Goal: Task Accomplishment & Management: Use online tool/utility

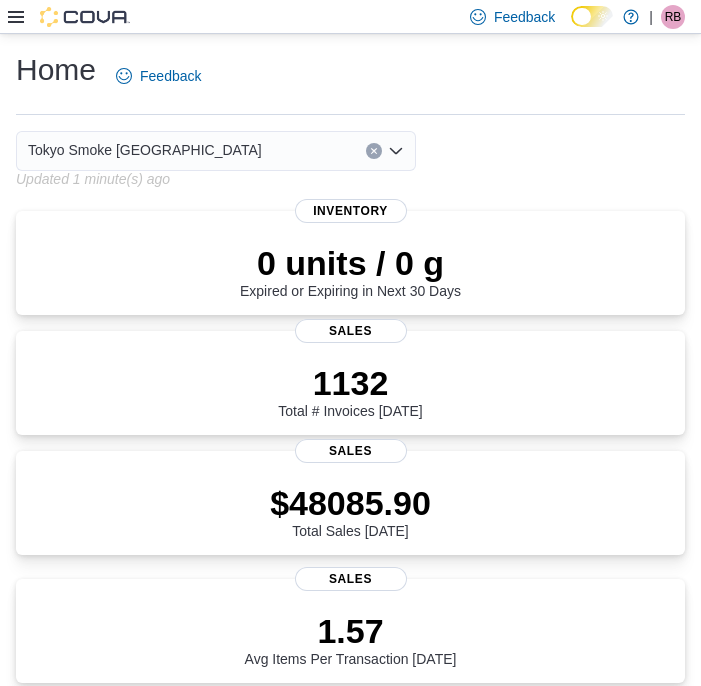
click at [17, 21] on icon at bounding box center [16, 17] width 16 height 12
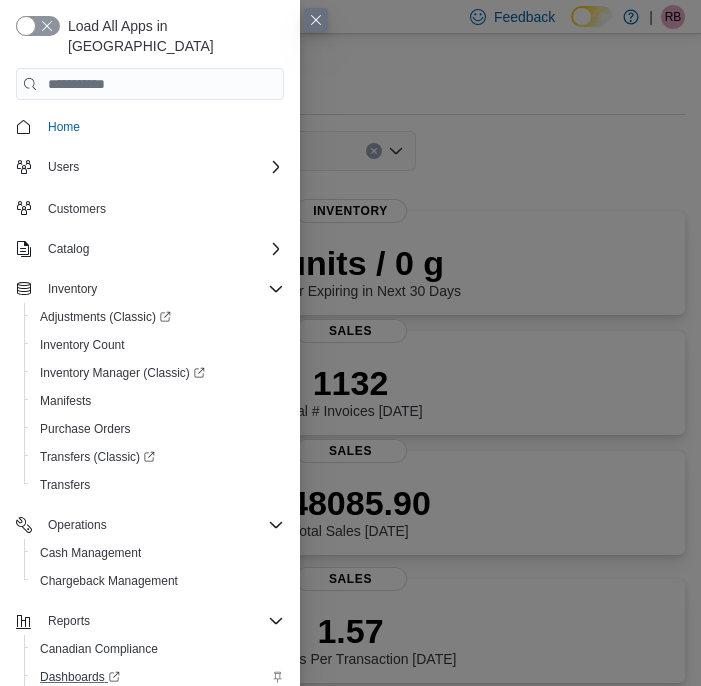
scroll to position [70, 0]
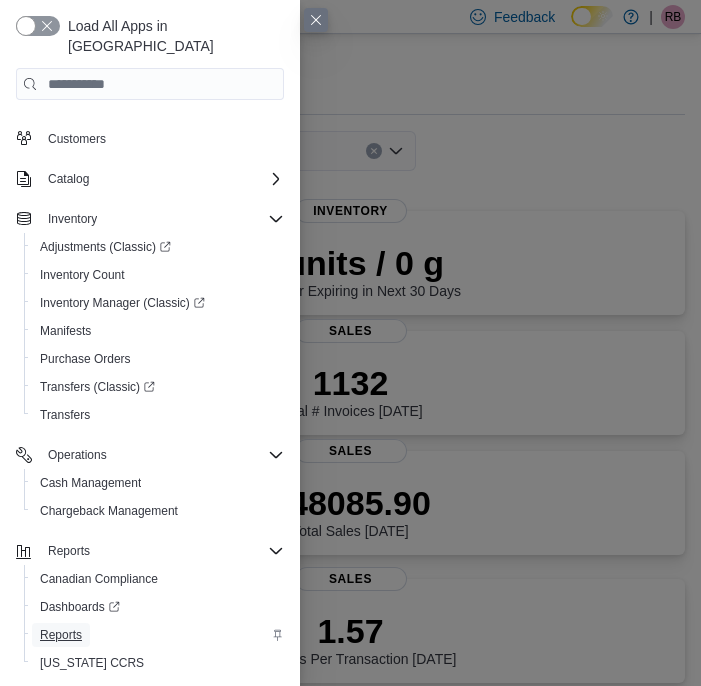
click at [76, 623] on span "Reports" at bounding box center [61, 635] width 42 height 24
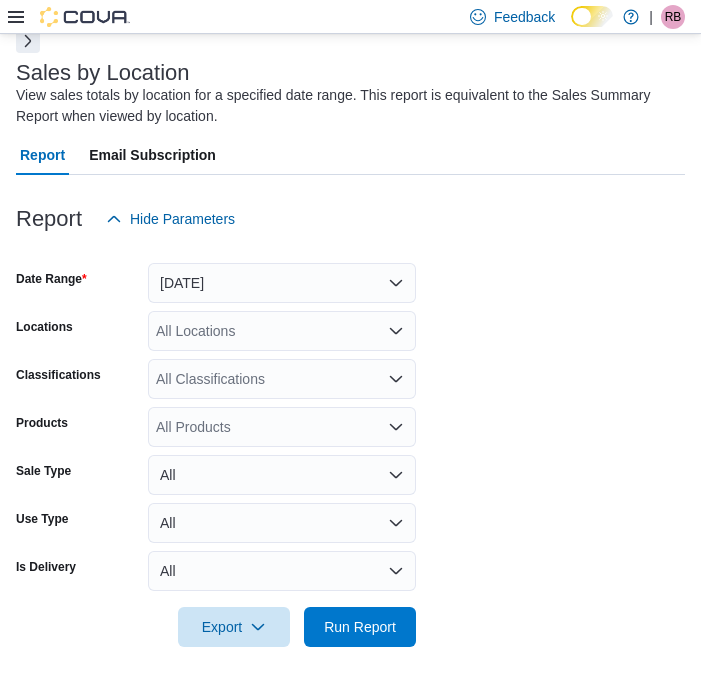
scroll to position [103, 0]
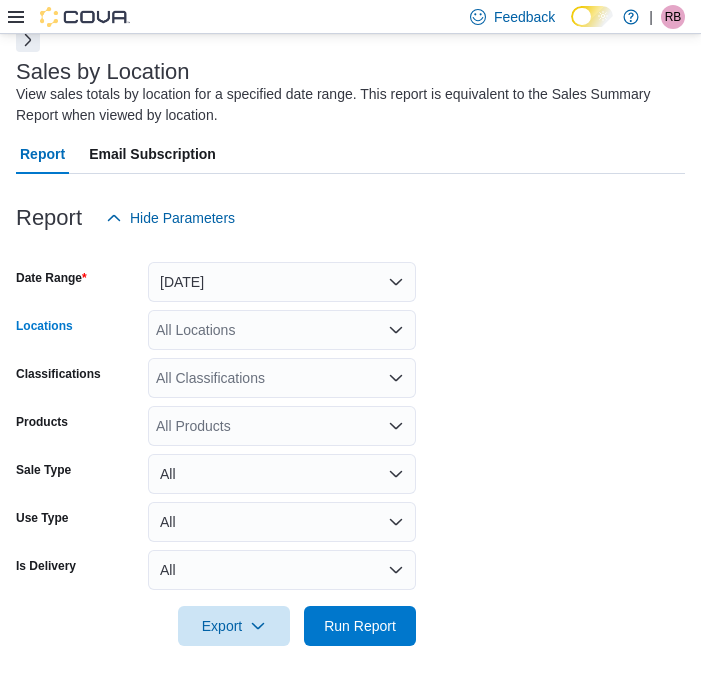
click at [334, 348] on div "All Locations" at bounding box center [282, 330] width 268 height 40
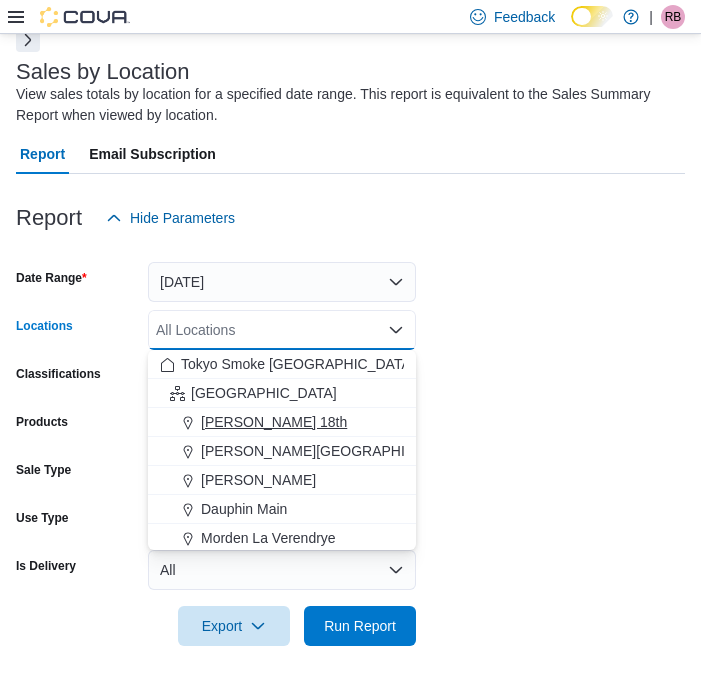
click at [305, 414] on div "[PERSON_NAME] 18th" at bounding box center [282, 422] width 244 height 20
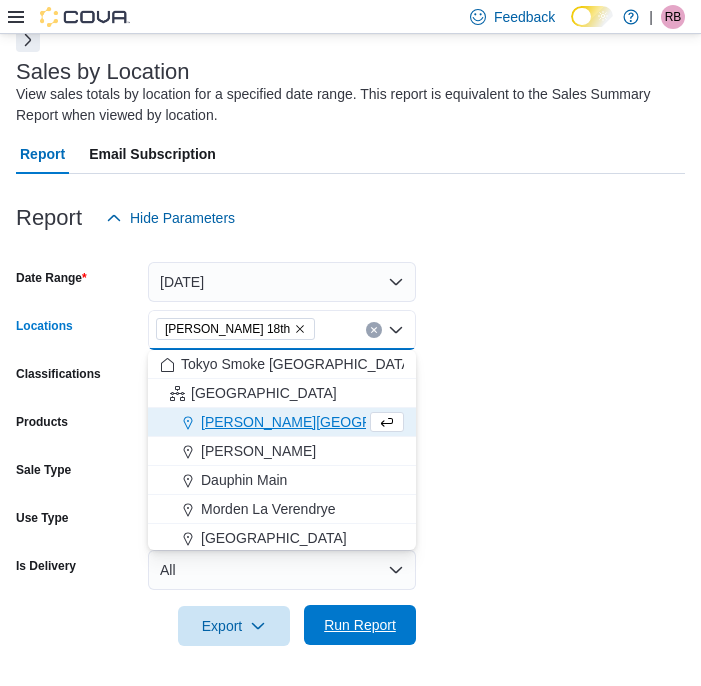
click at [361, 635] on span "Run Report" at bounding box center [360, 625] width 88 height 40
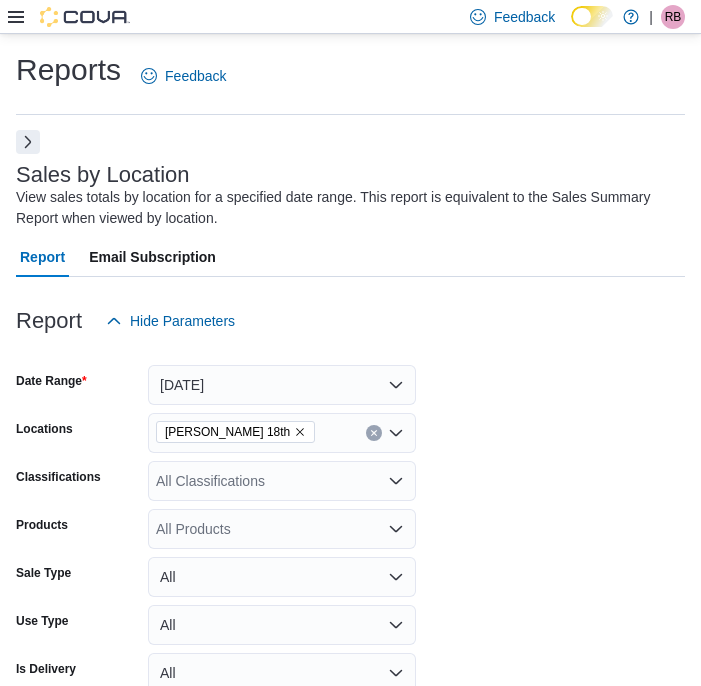
click at [16, 146] on button "Next" at bounding box center [28, 142] width 24 height 24
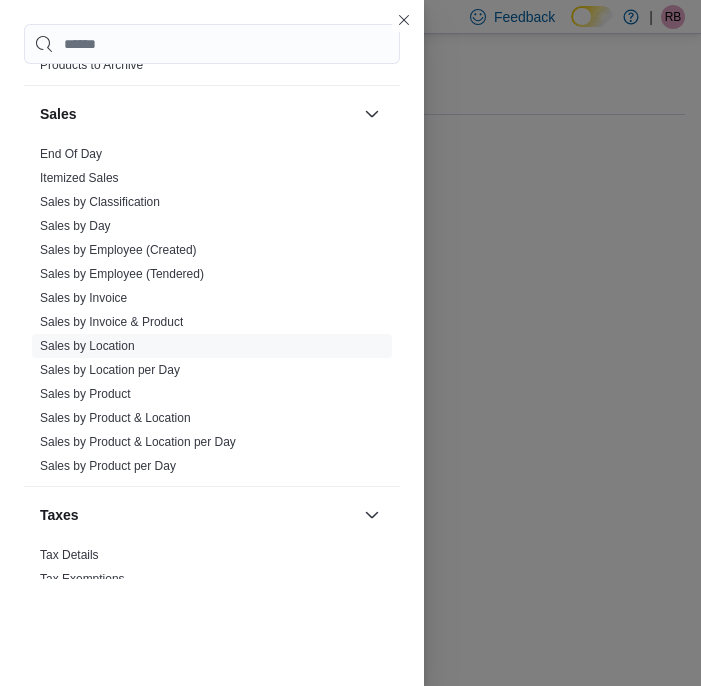
scroll to position [1197, 0]
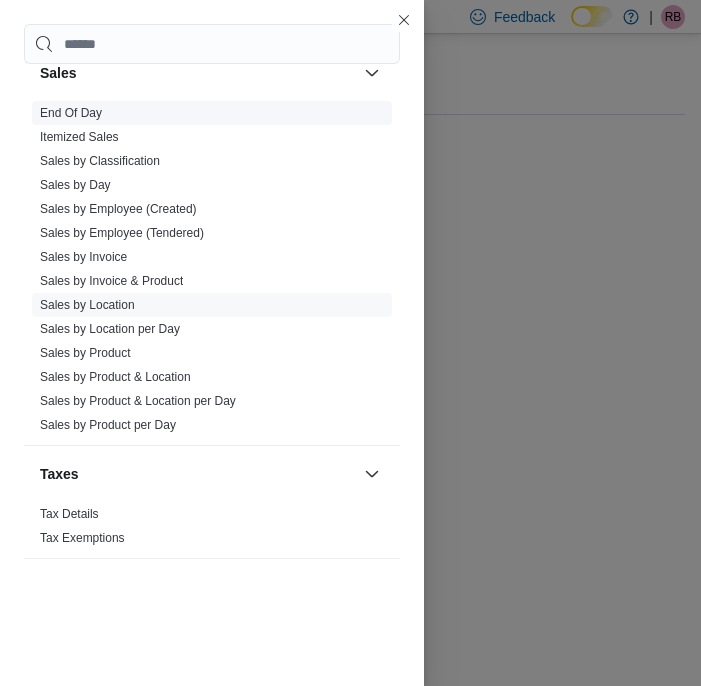
click at [87, 119] on link "End Of Day" at bounding box center [71, 113] width 62 height 14
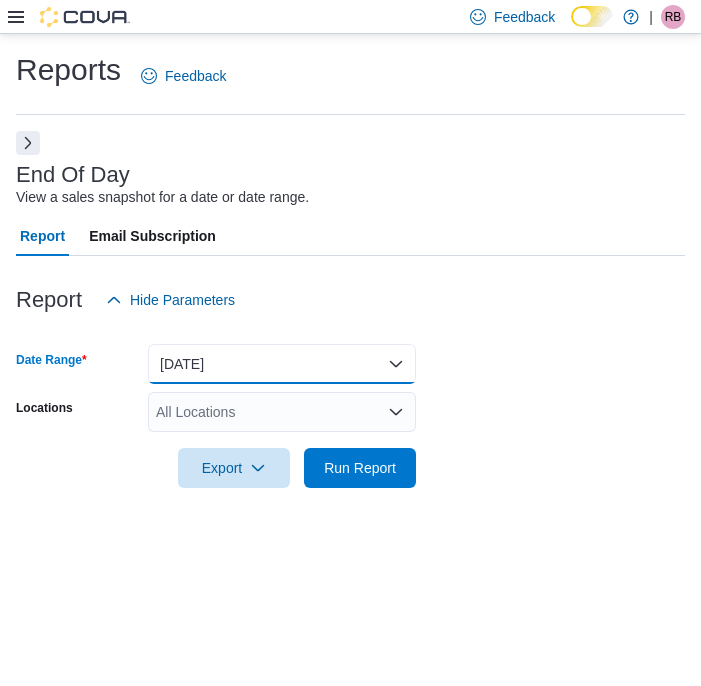
click at [282, 360] on button "[DATE]" at bounding box center [282, 364] width 268 height 40
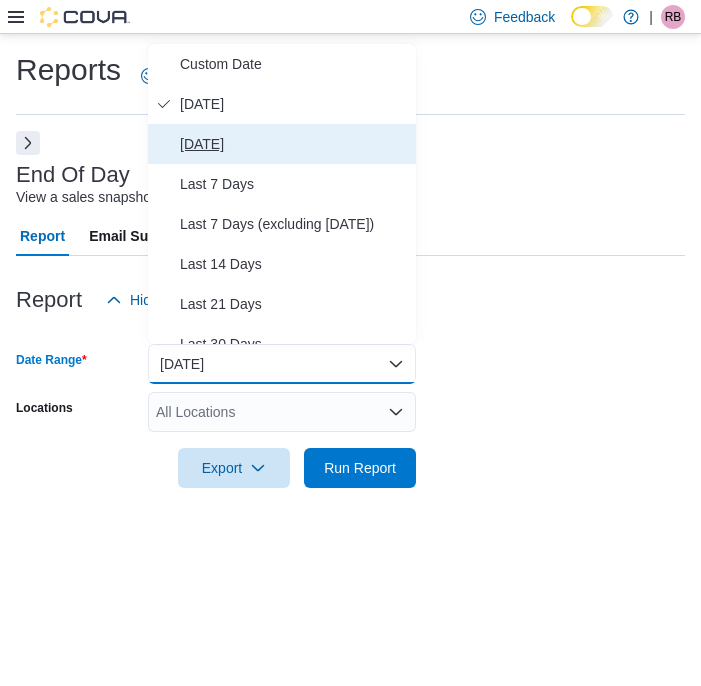
click at [255, 152] on span "[DATE]" at bounding box center [294, 144] width 228 height 24
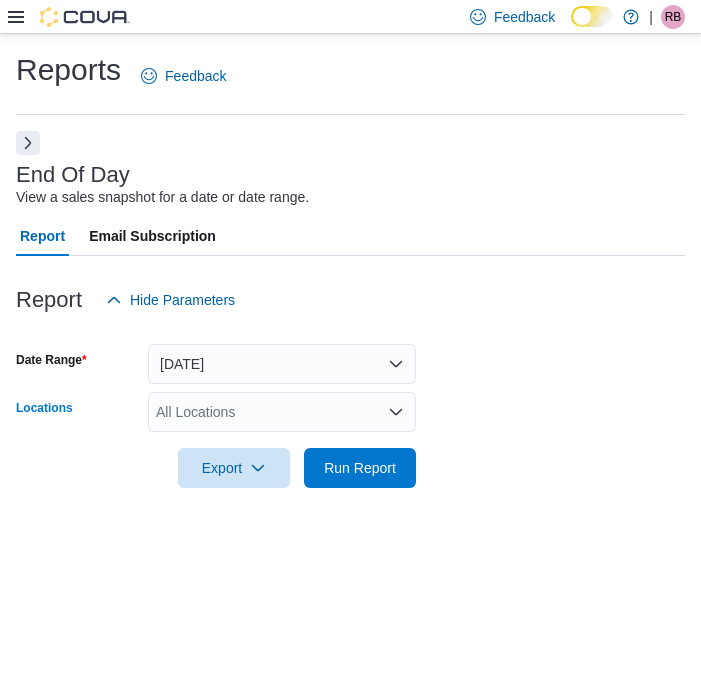
click at [251, 407] on div "All Locations" at bounding box center [282, 412] width 268 height 40
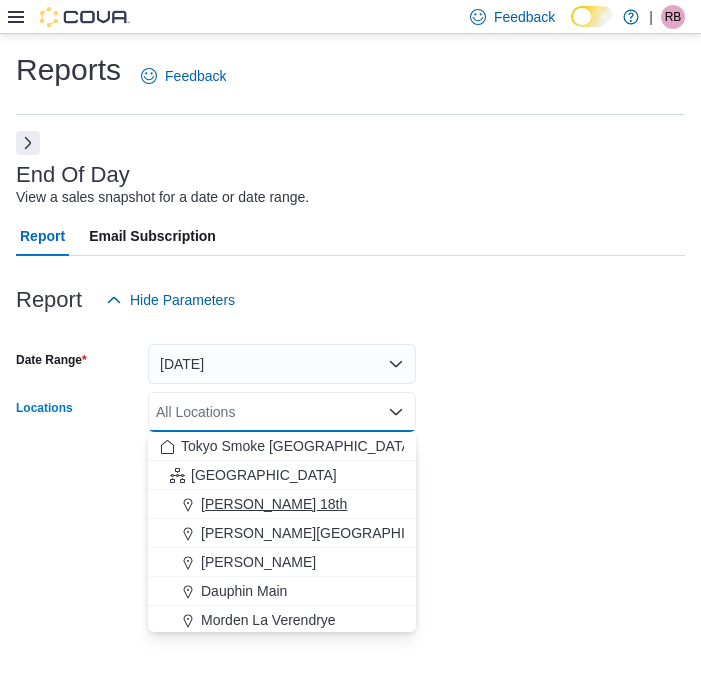
click at [242, 498] on span "[PERSON_NAME] 18th" at bounding box center [274, 504] width 146 height 20
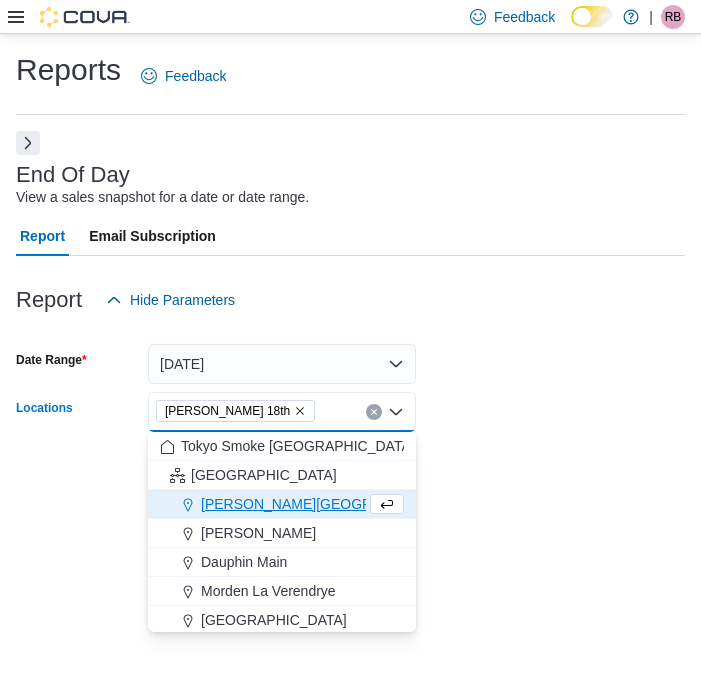
click at [479, 450] on form "Date Range [DATE] Locations [PERSON_NAME] 18th Combo box. Selected. [PERSON_NAM…" at bounding box center [350, 404] width 669 height 168
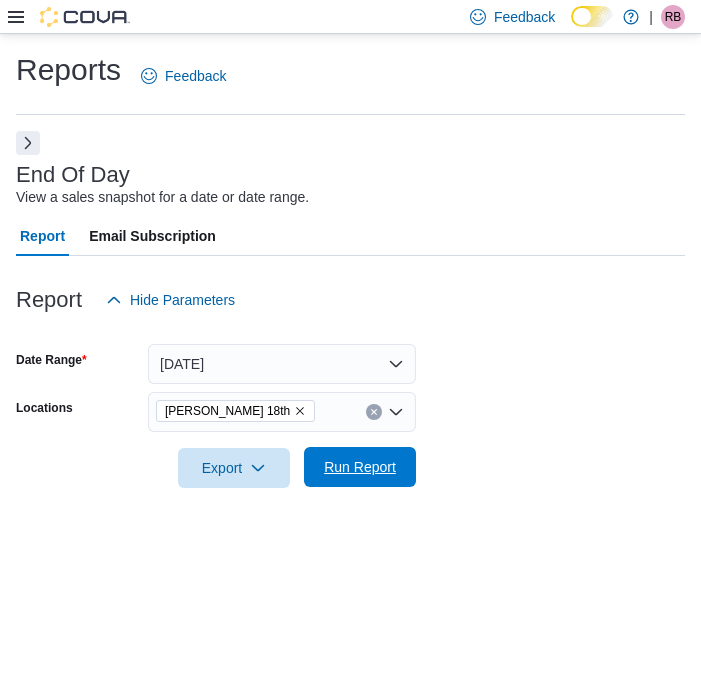
click at [377, 458] on span "Run Report" at bounding box center [360, 467] width 88 height 40
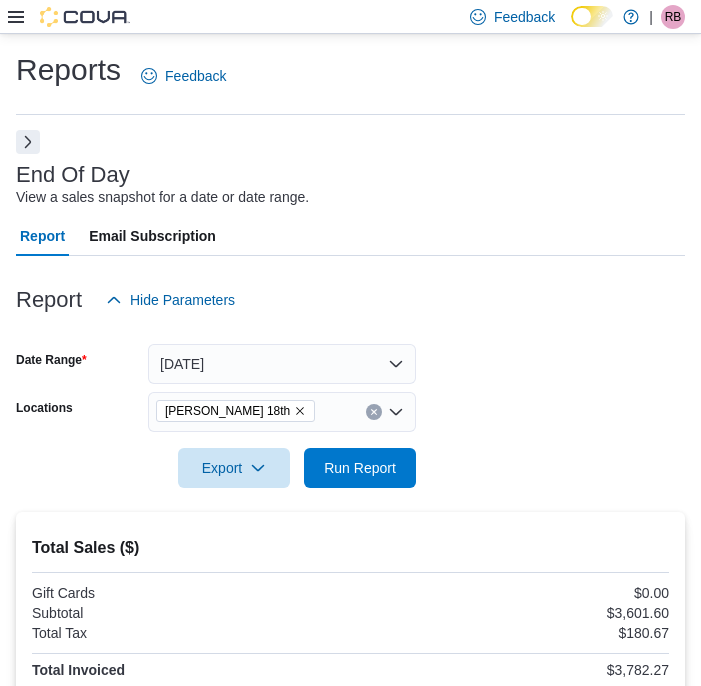
click at [28, 142] on button "Next" at bounding box center [28, 142] width 24 height 24
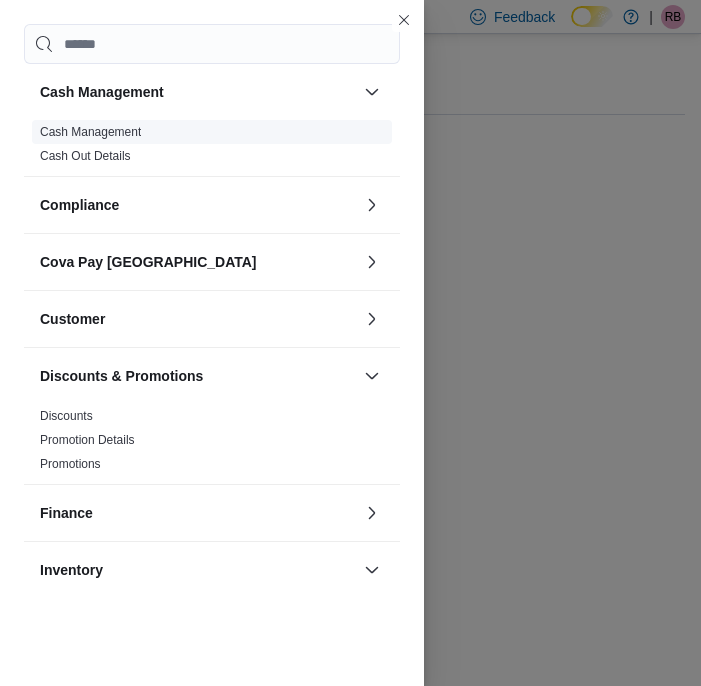
click at [81, 132] on link "Cash Management" at bounding box center [90, 132] width 101 height 14
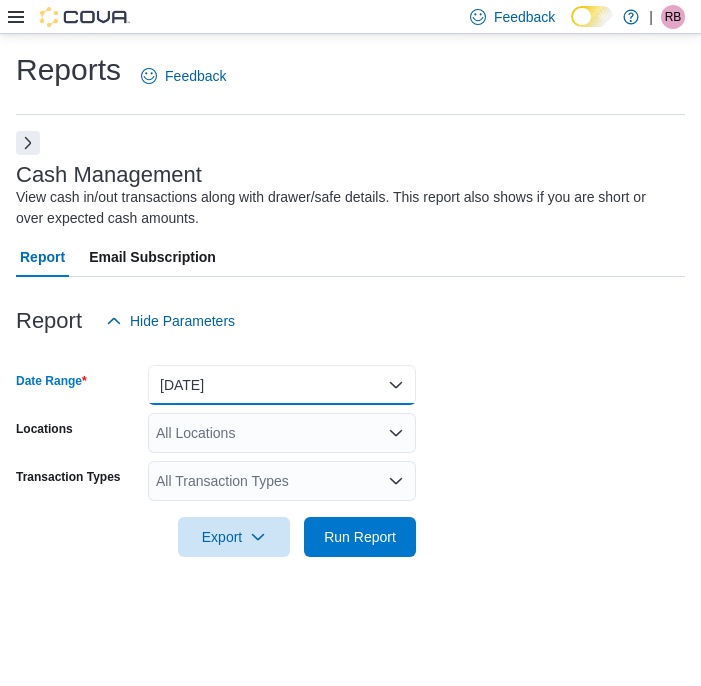
click at [274, 391] on button "[DATE]" at bounding box center [282, 385] width 268 height 40
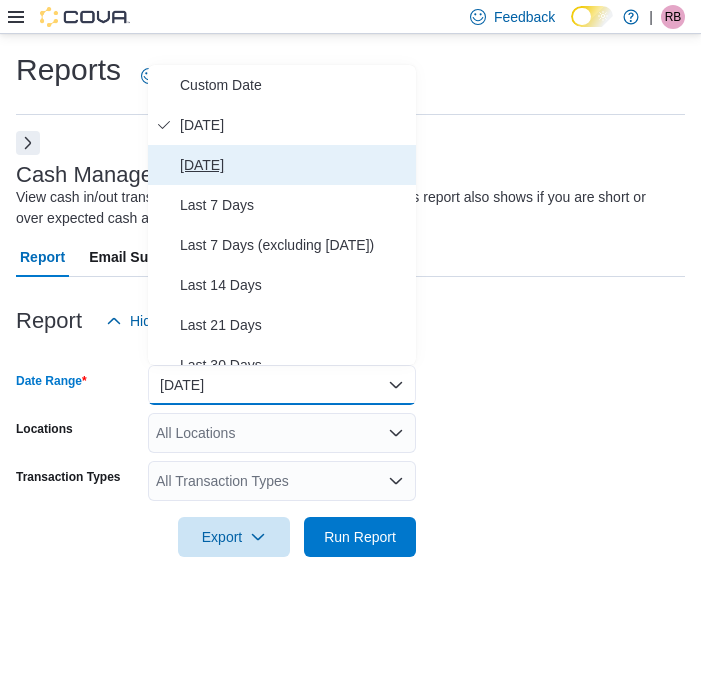
click at [253, 168] on span "[DATE]" at bounding box center [294, 165] width 228 height 24
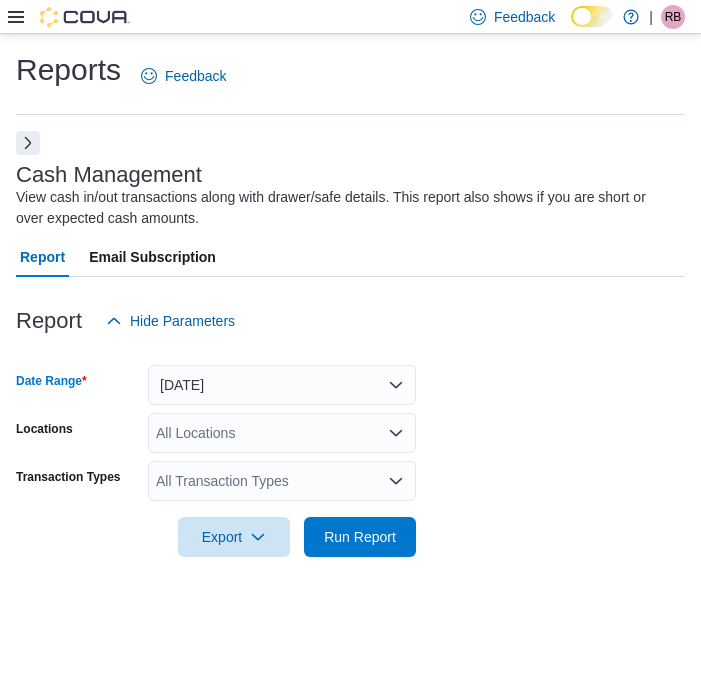
click at [258, 423] on div "All Locations" at bounding box center [282, 433] width 268 height 40
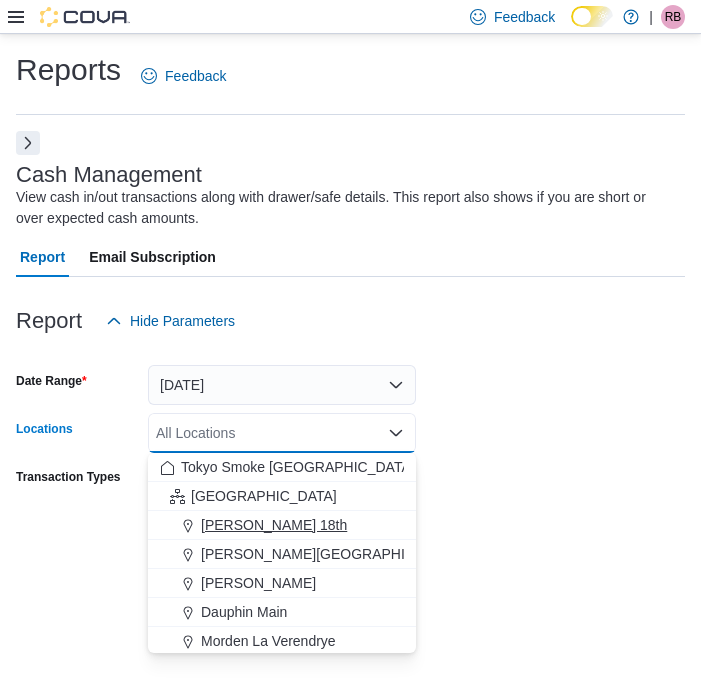
click at [252, 524] on span "[PERSON_NAME] 18th" at bounding box center [274, 525] width 146 height 20
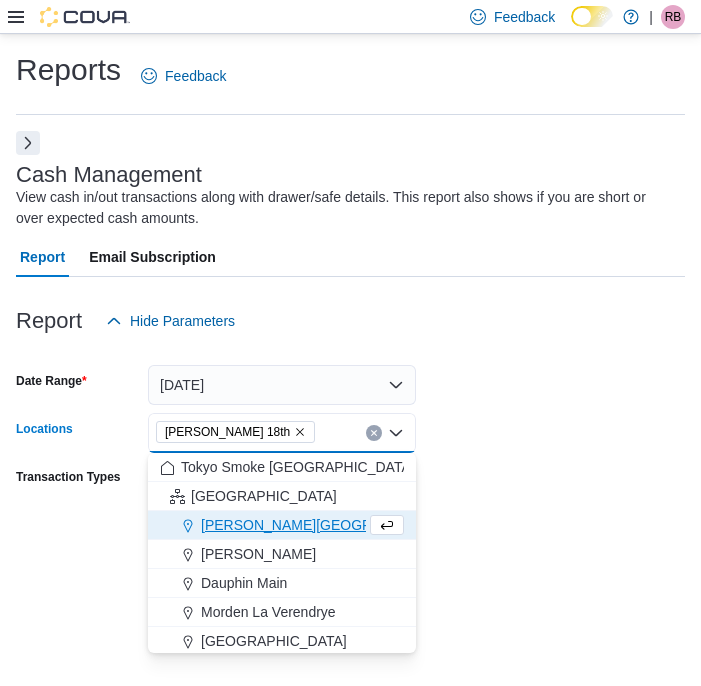
click at [504, 463] on form "Date Range [DATE] Locations [PERSON_NAME] 18th Combo box. Selected. [PERSON_NAM…" at bounding box center [350, 449] width 669 height 216
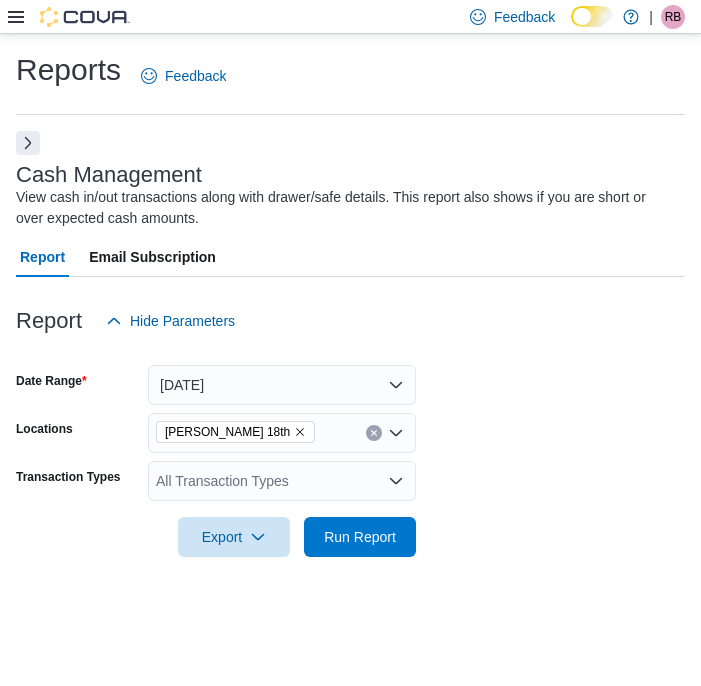
click at [364, 486] on div "All Transaction Types" at bounding box center [282, 481] width 268 height 40
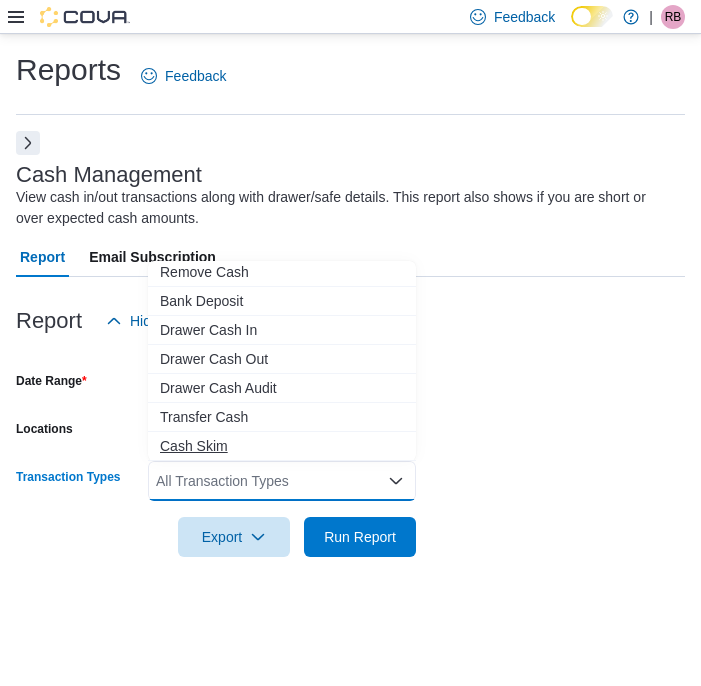
click at [237, 439] on span "Cash Skim" at bounding box center [282, 446] width 244 height 20
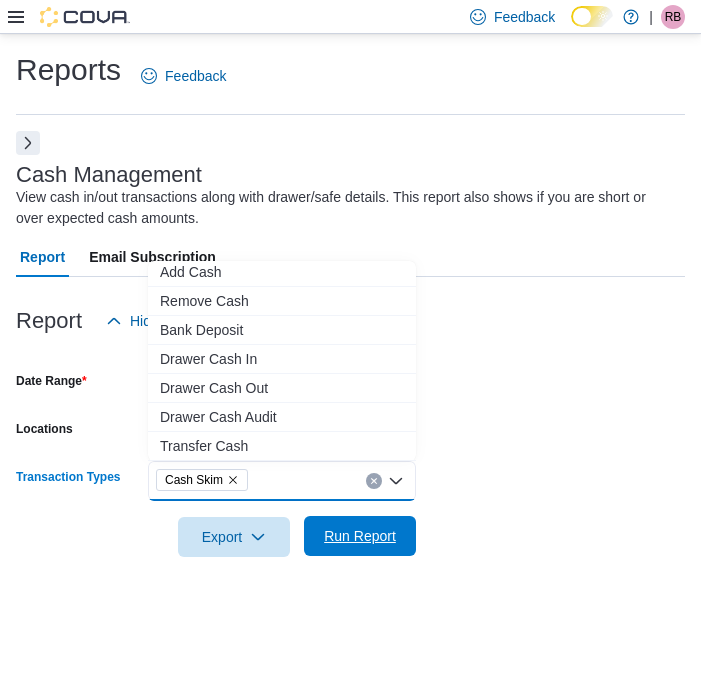
click at [362, 531] on span "Run Report" at bounding box center [360, 536] width 72 height 20
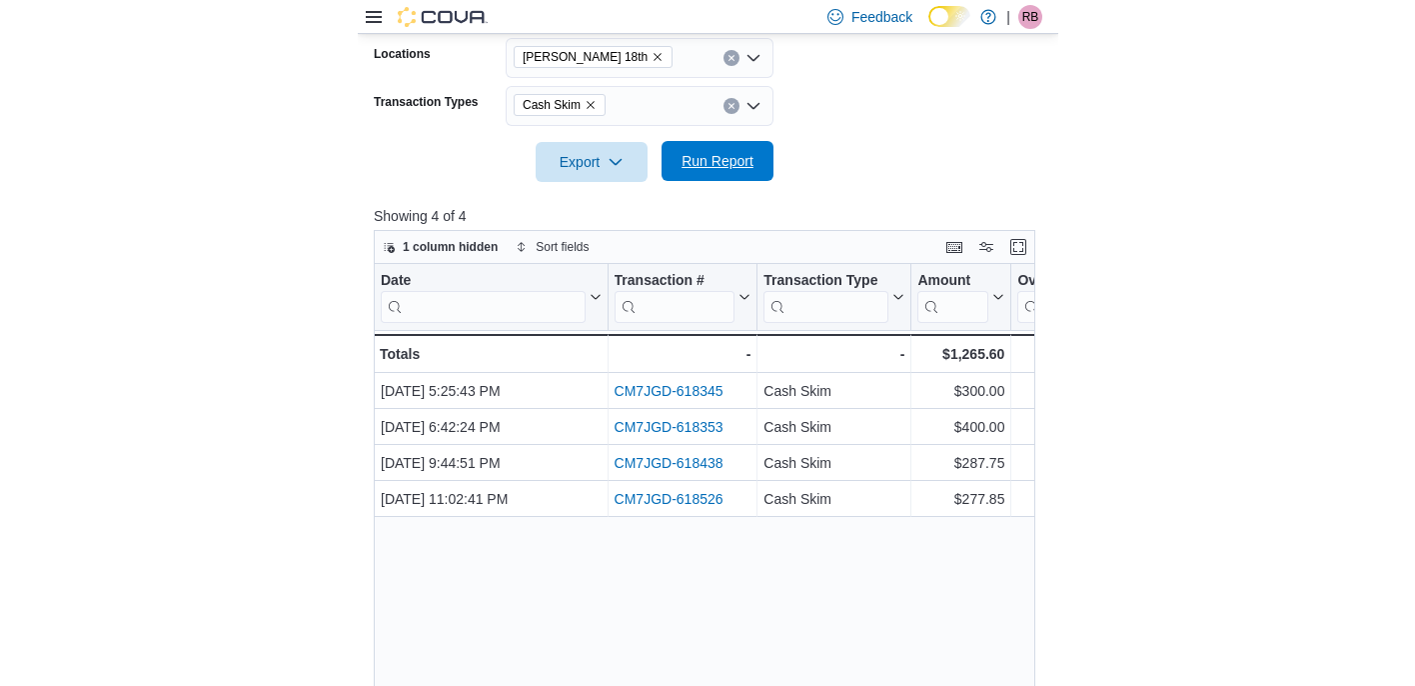
scroll to position [378, 0]
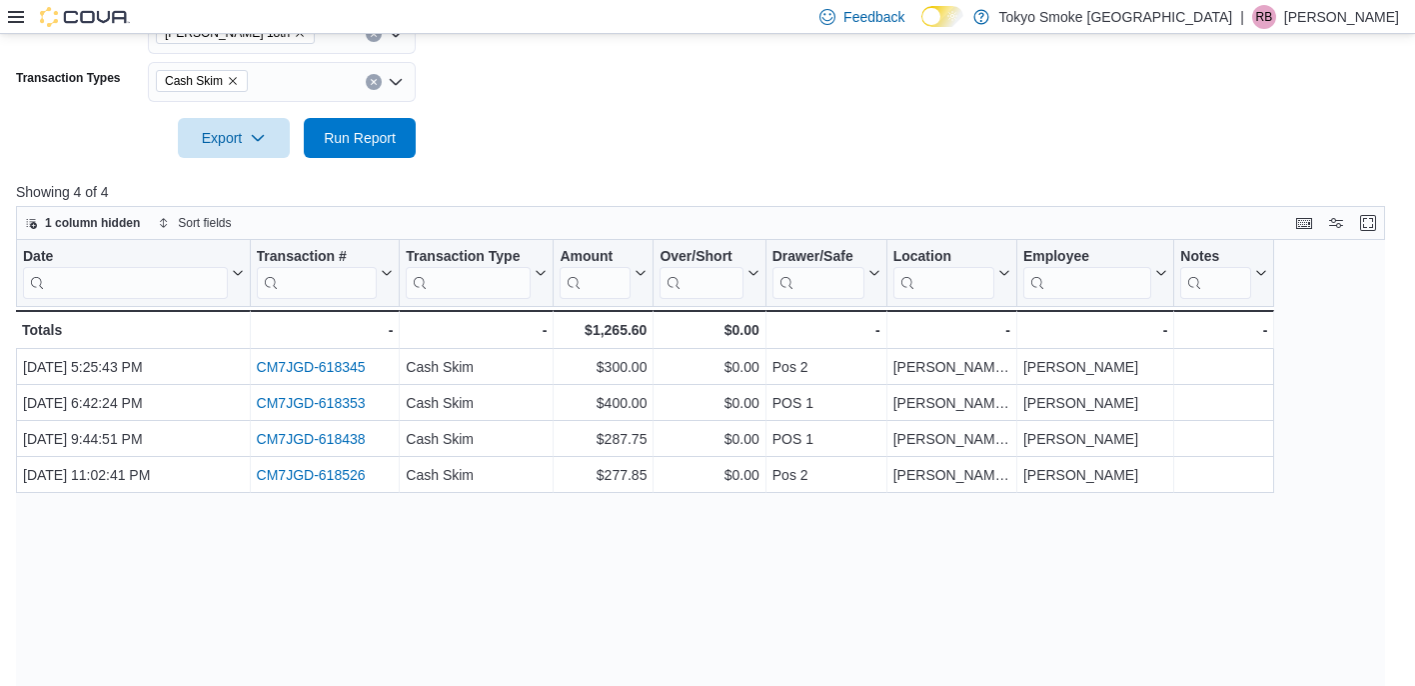
click at [22, 21] on icon at bounding box center [16, 17] width 16 height 12
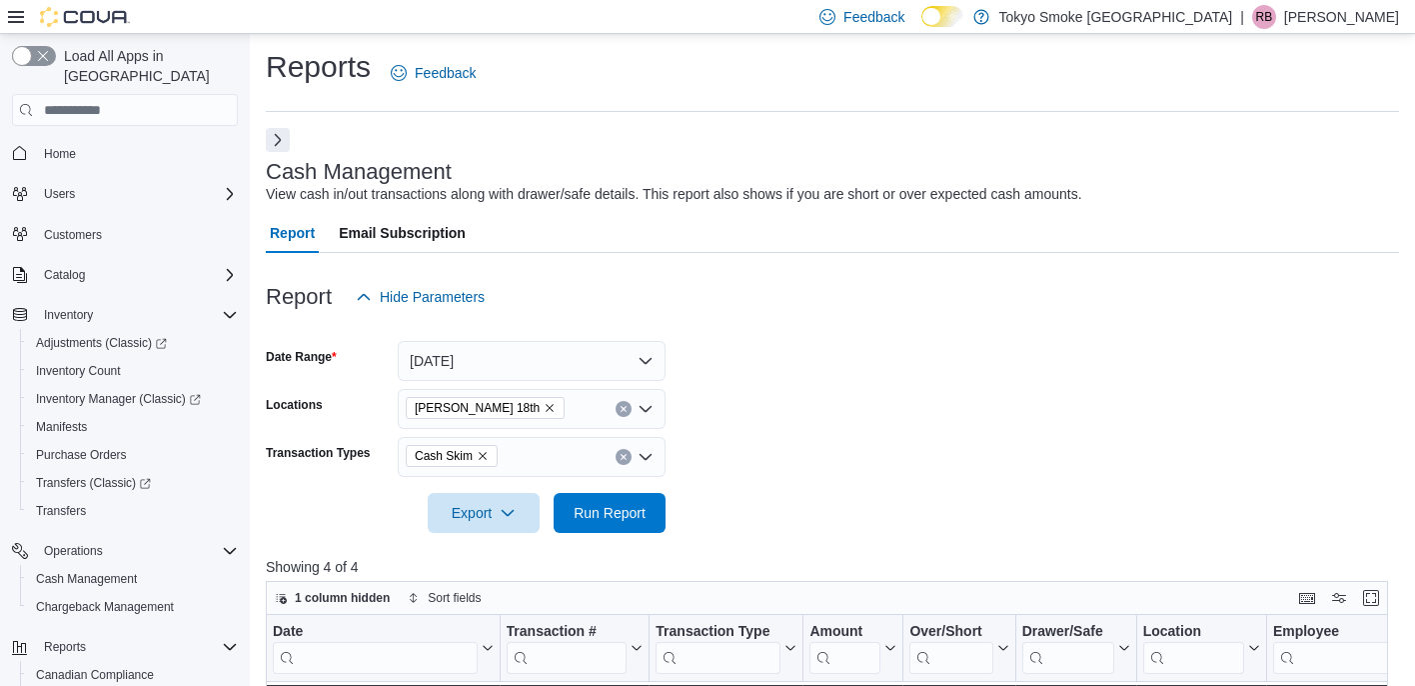
scroll to position [0, 0]
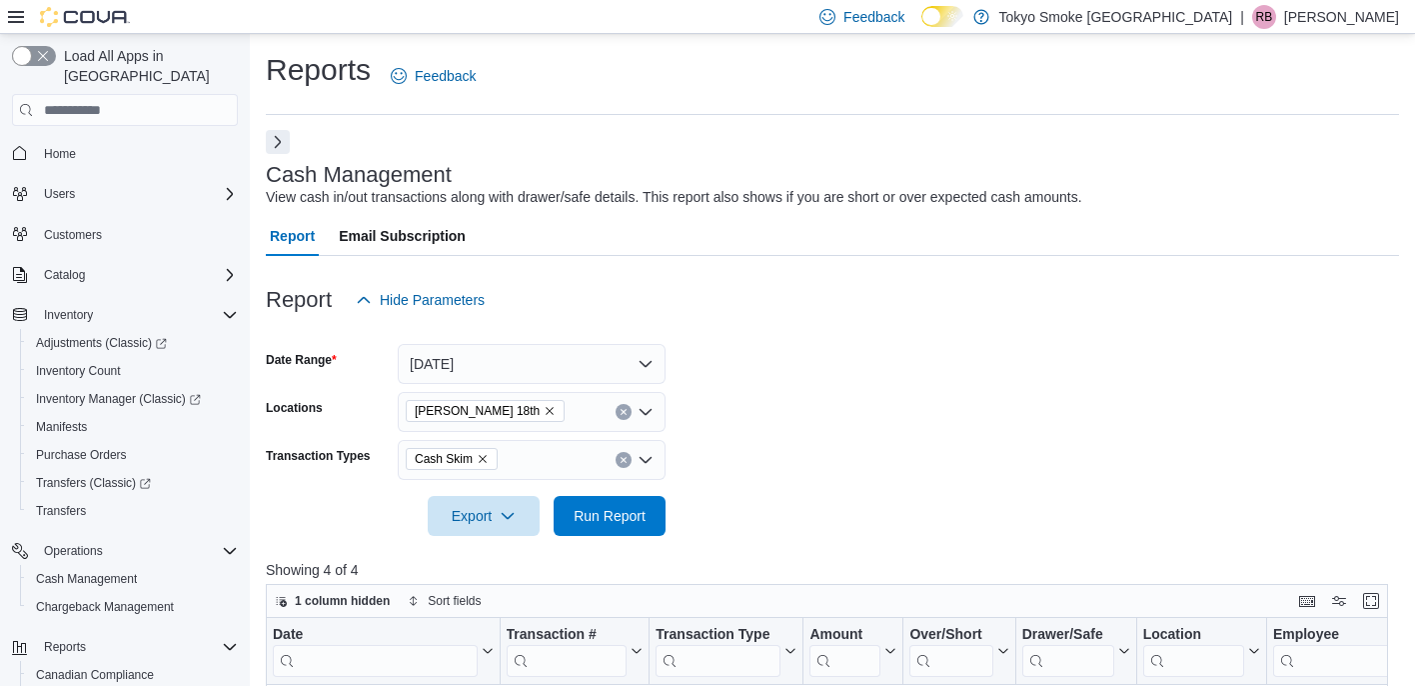
click at [276, 142] on button "Next" at bounding box center [278, 142] width 24 height 24
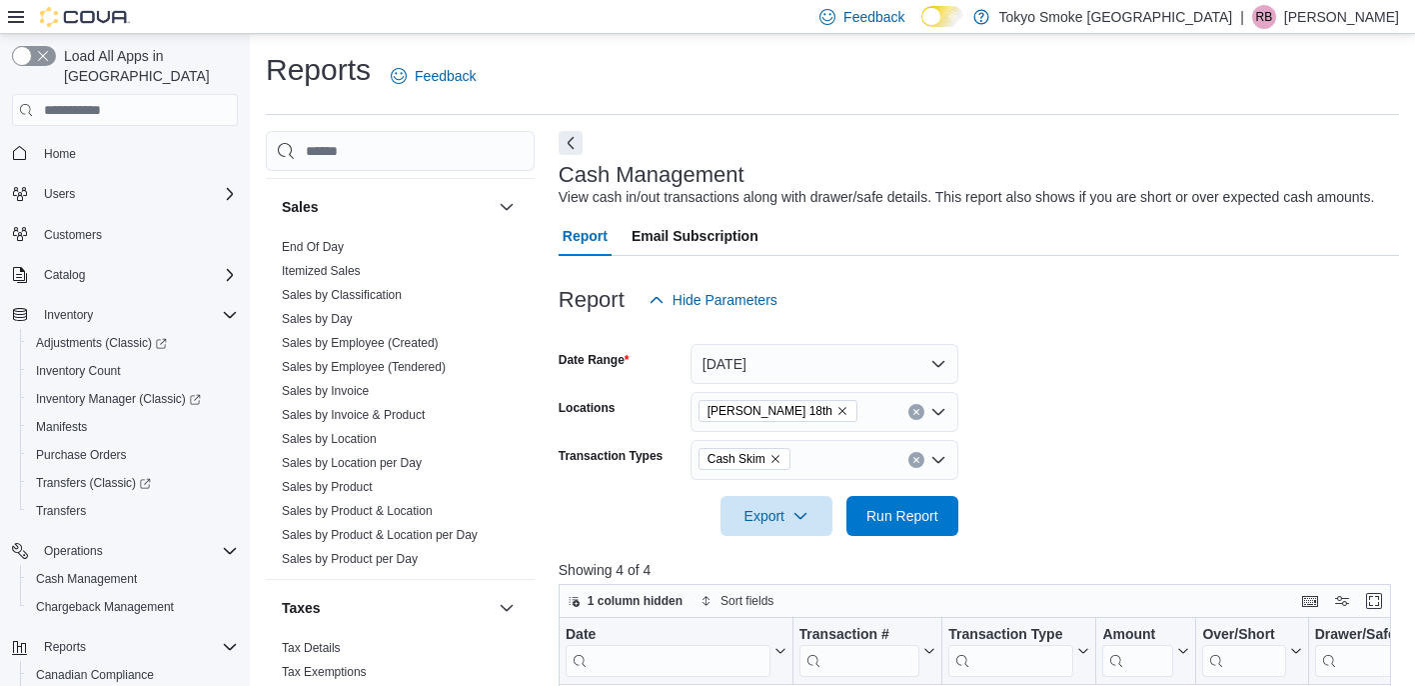
scroll to position [1197, 0]
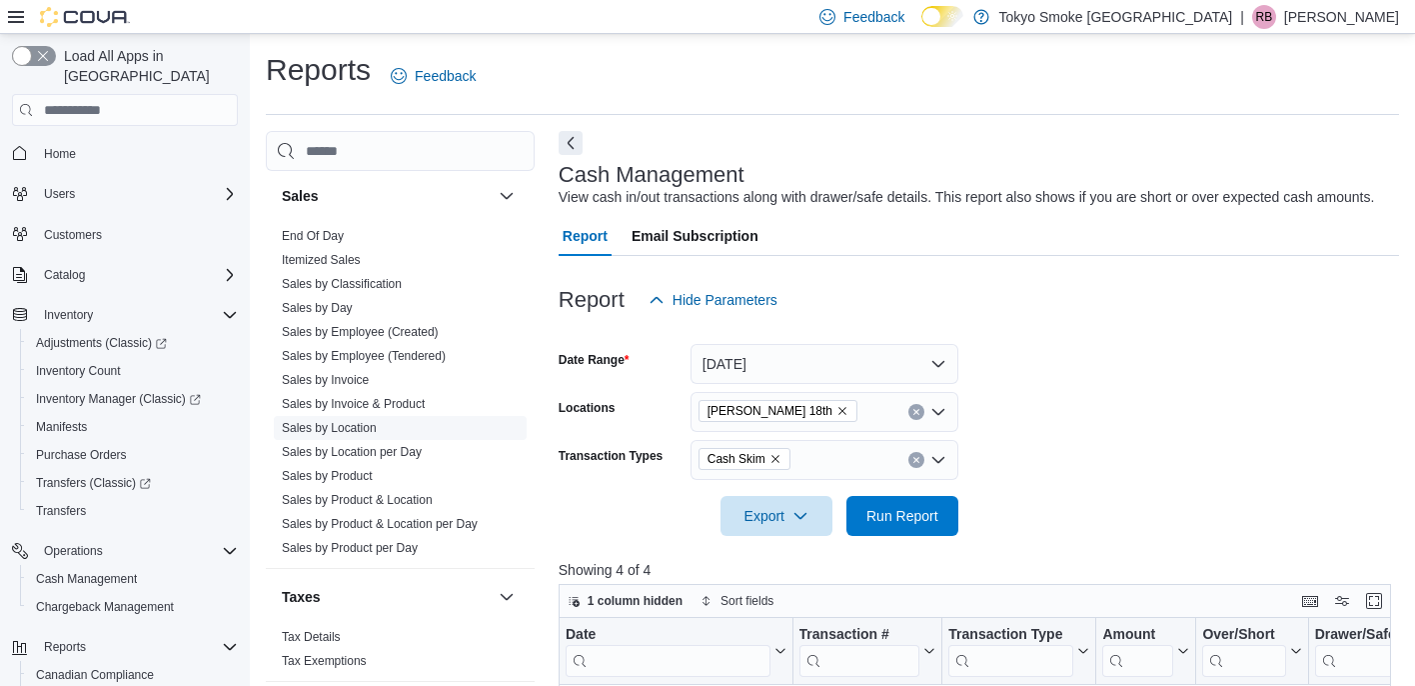
click at [362, 421] on link "Sales by Location" at bounding box center [329, 428] width 95 height 14
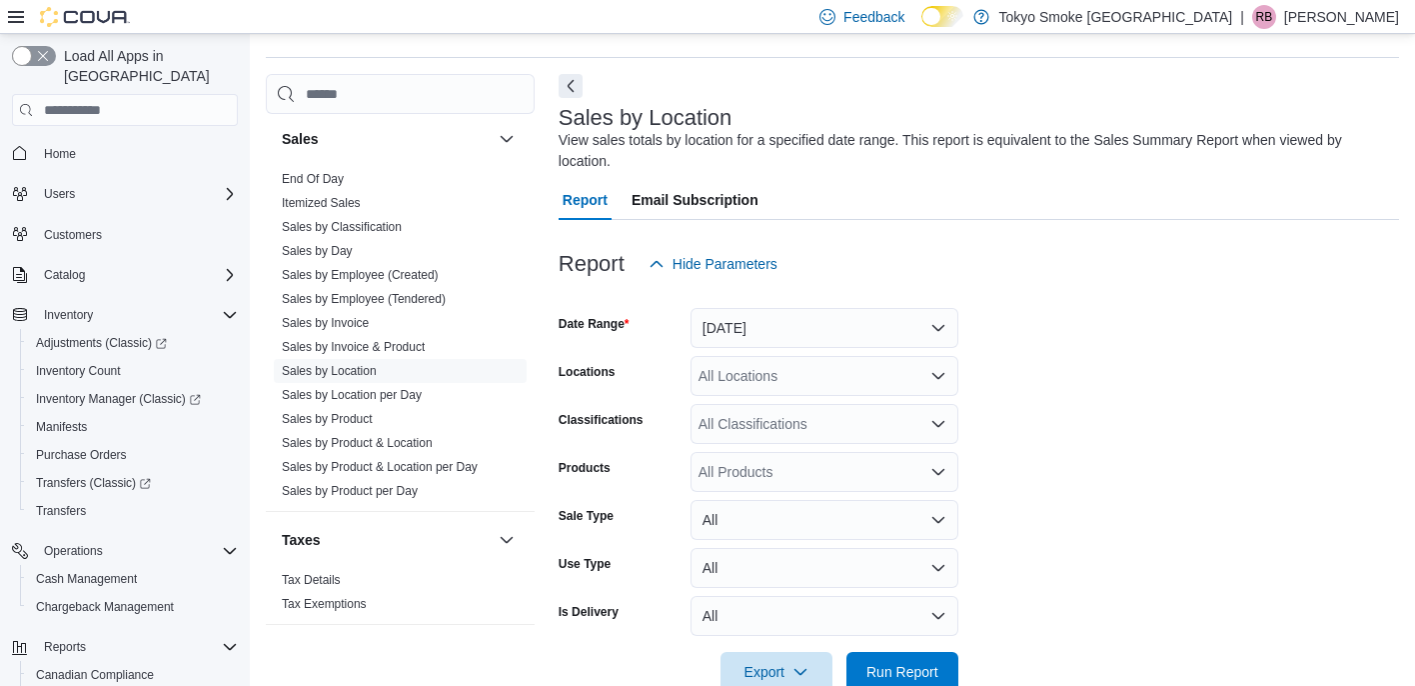
scroll to position [67, 0]
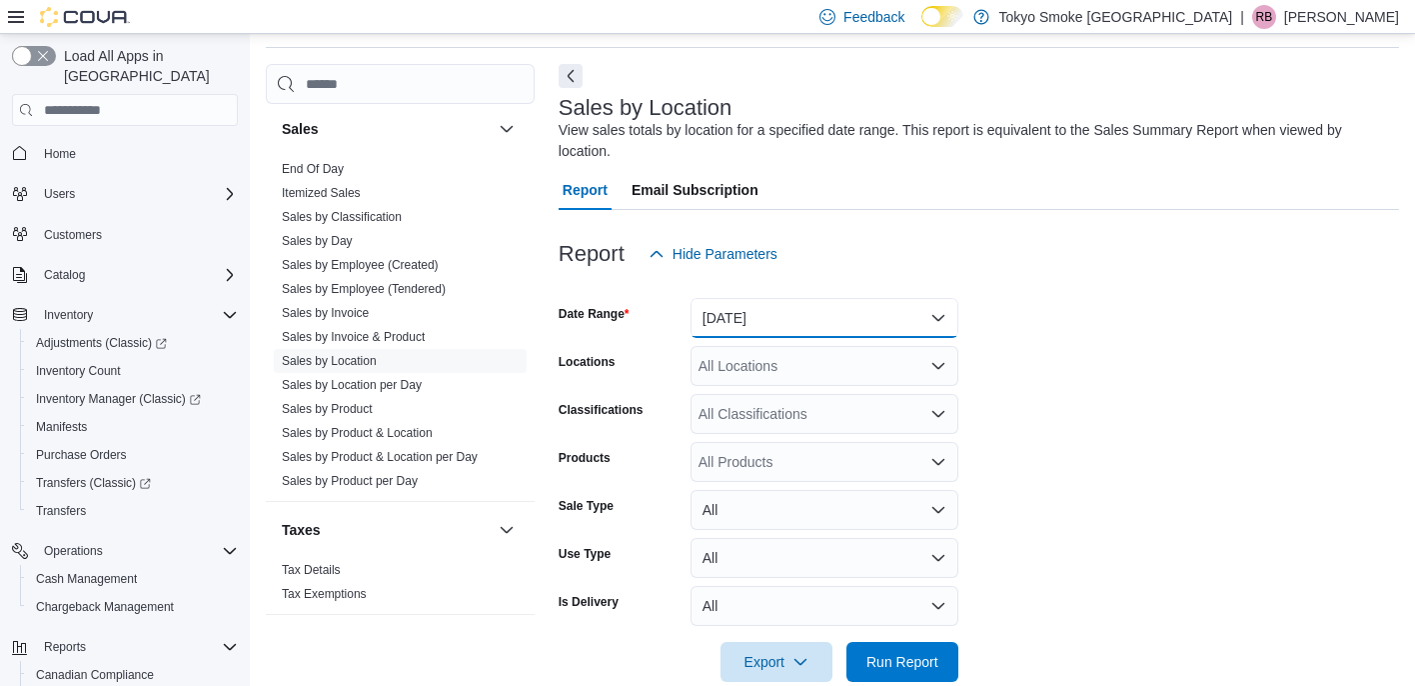
click at [700, 332] on button "[DATE]" at bounding box center [825, 318] width 268 height 40
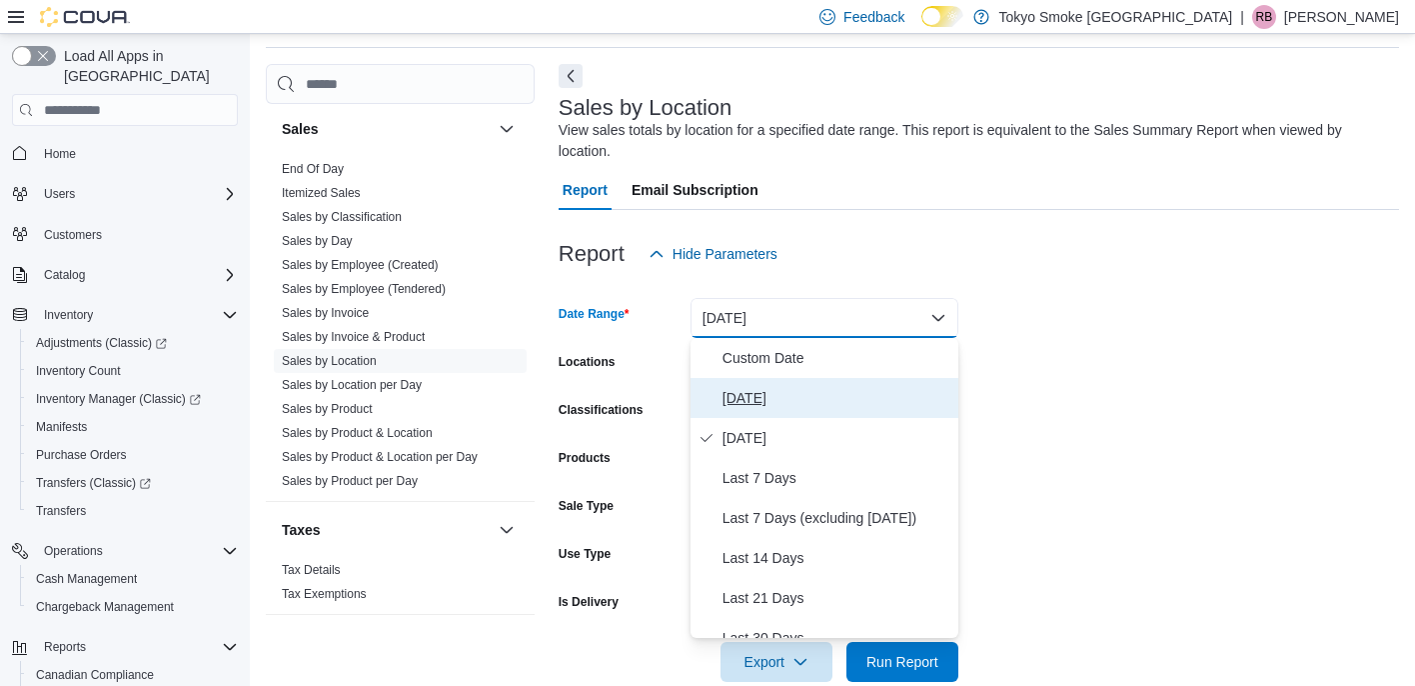
click at [700, 396] on span "[DATE]" at bounding box center [837, 398] width 228 height 24
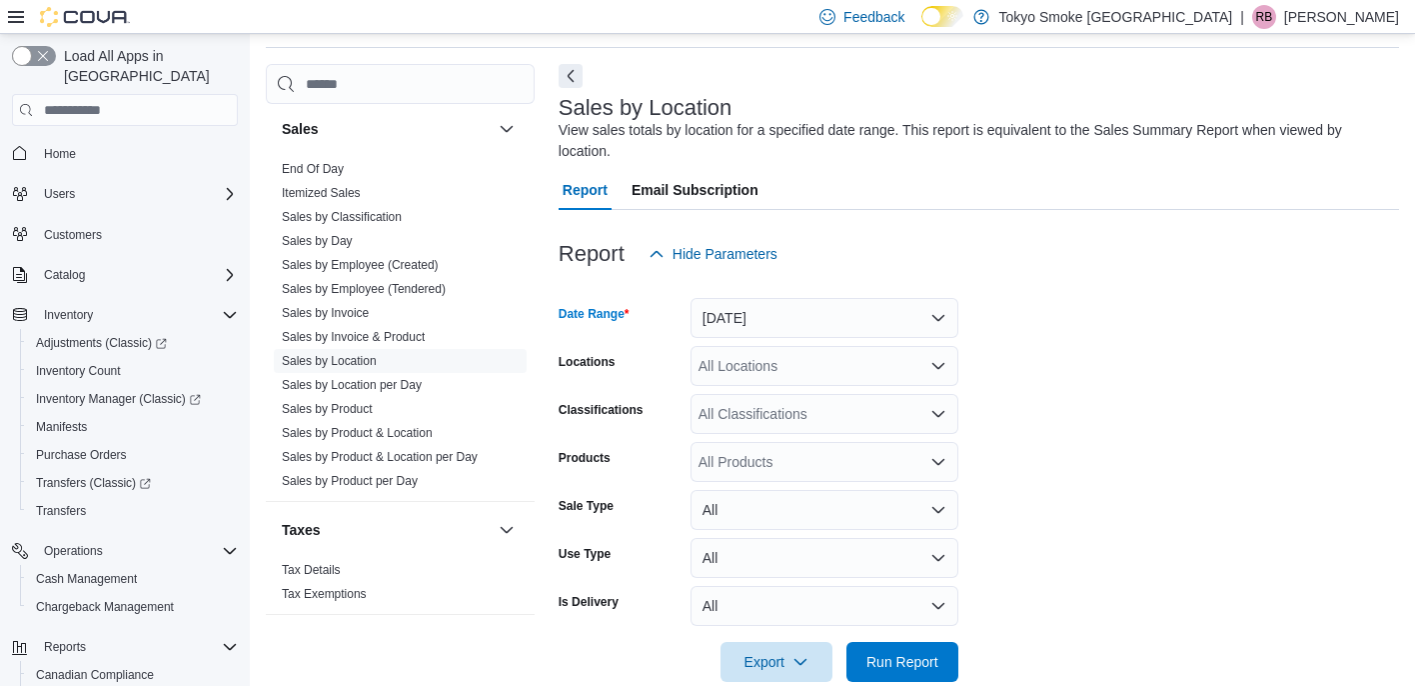
click at [700, 370] on div "All Locations" at bounding box center [825, 366] width 268 height 40
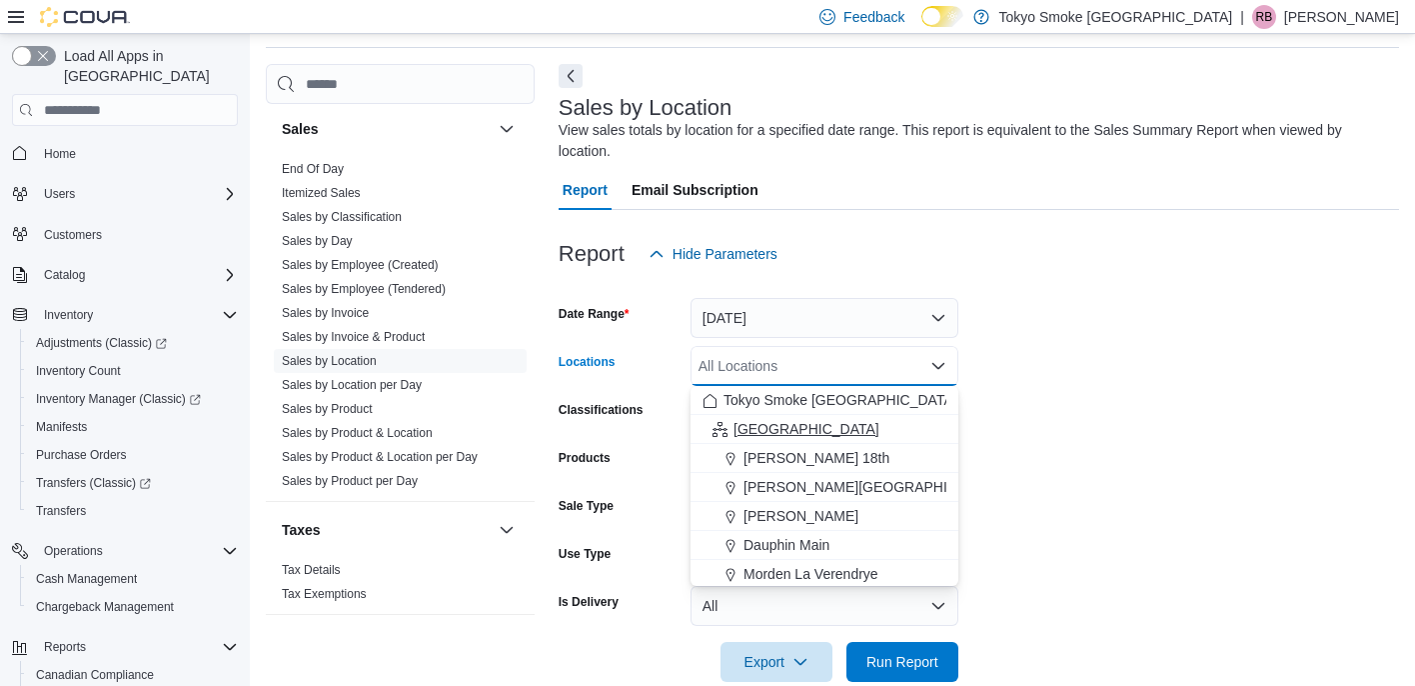
click at [700, 423] on span "[GEOGRAPHIC_DATA]" at bounding box center [807, 429] width 146 height 20
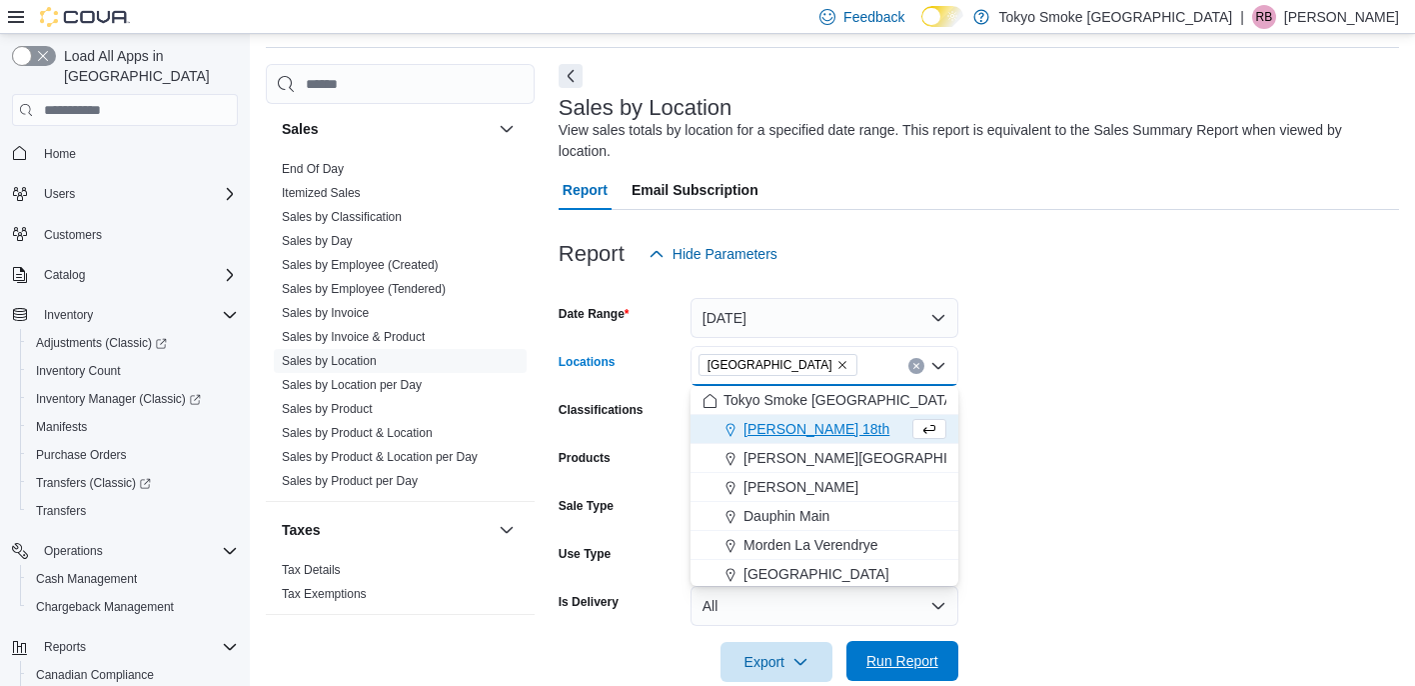
click at [700, 662] on span "Run Report" at bounding box center [903, 661] width 72 height 20
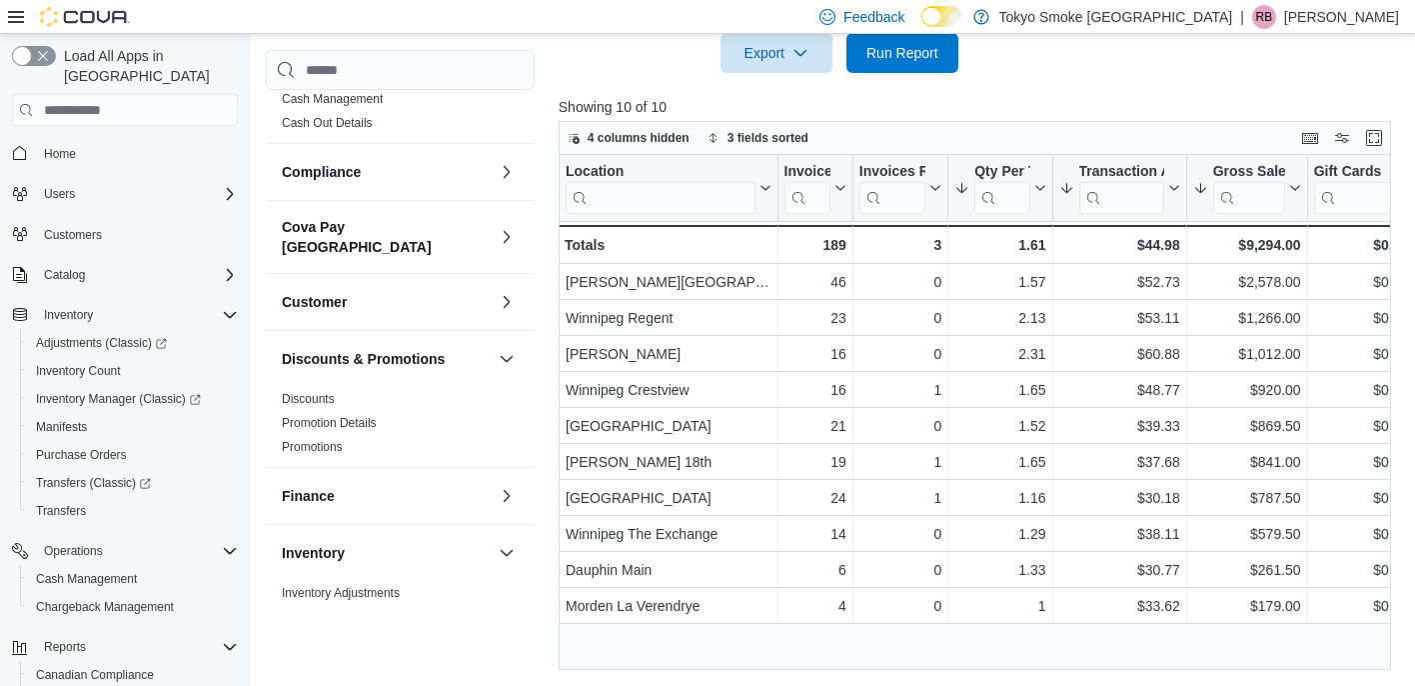
scroll to position [52, 0]
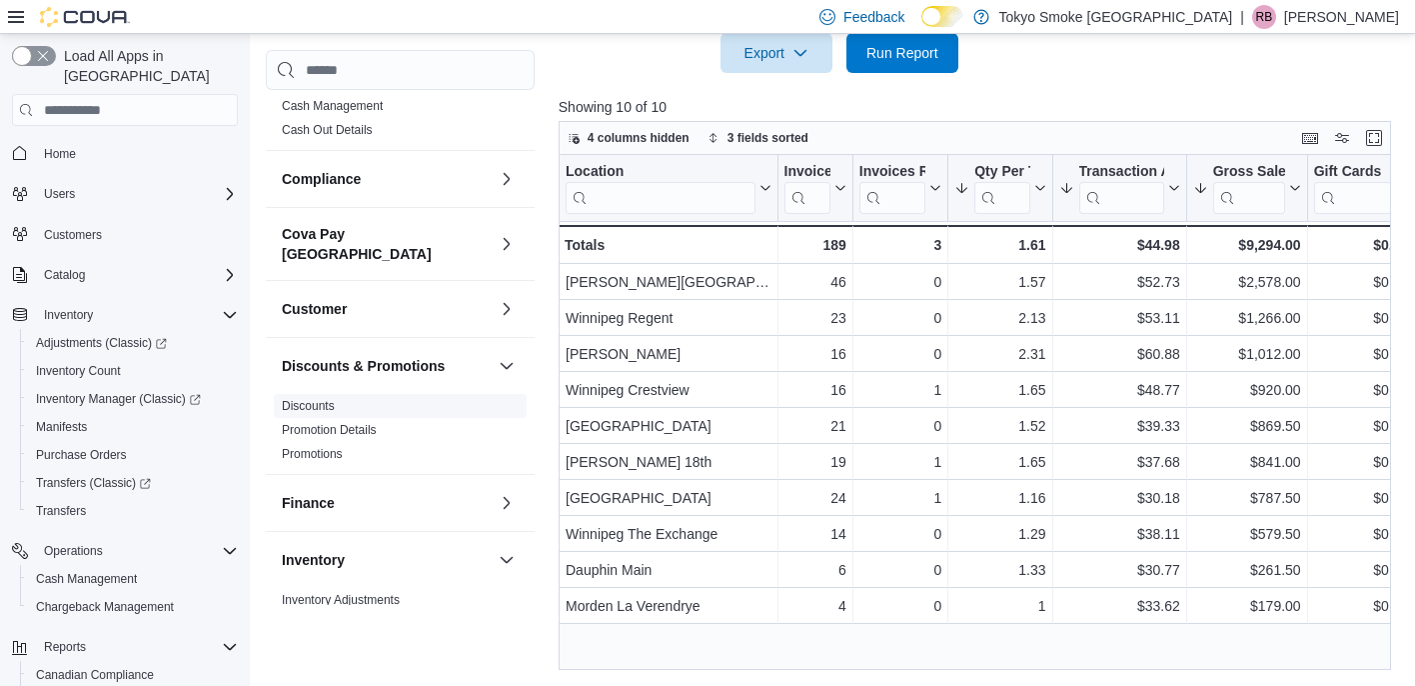
click at [327, 399] on link "Discounts" at bounding box center [308, 406] width 53 height 14
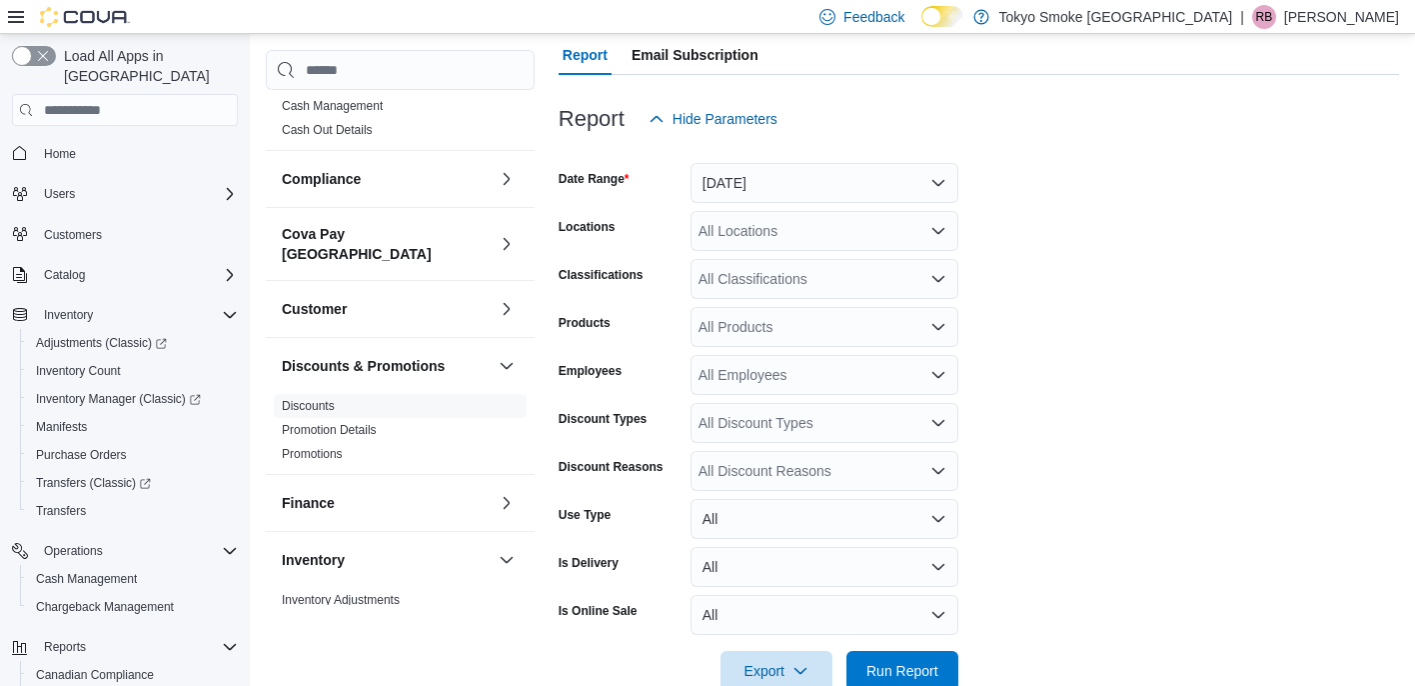
scroll to position [67, 0]
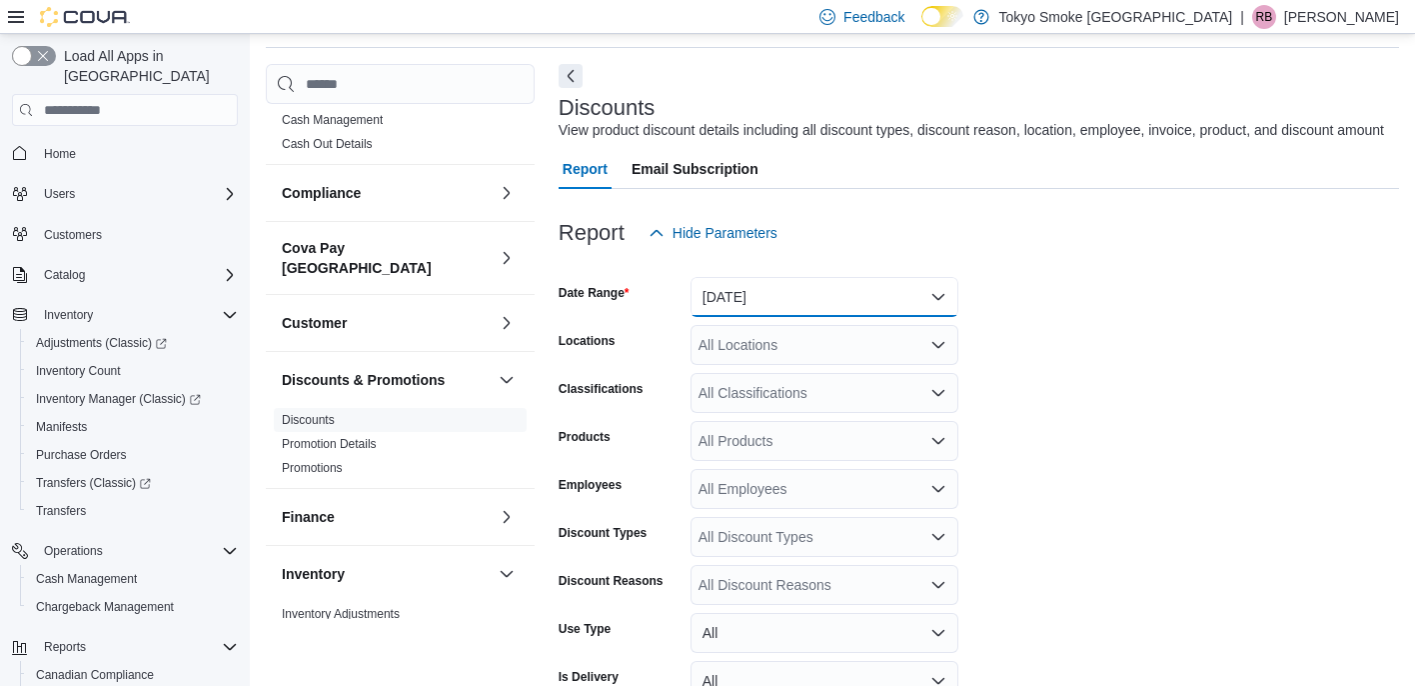
click at [700, 317] on button "[DATE]" at bounding box center [825, 297] width 268 height 40
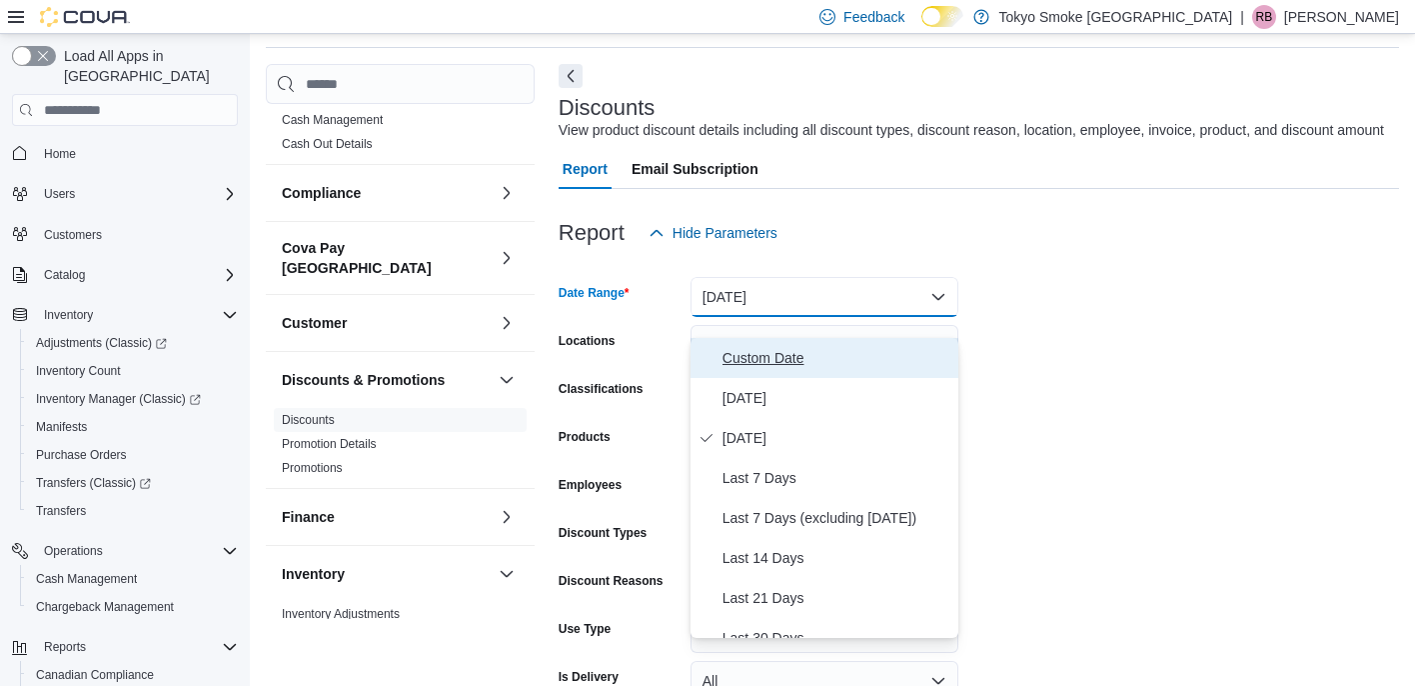
click at [700, 363] on span "Custom Date" at bounding box center [837, 358] width 228 height 24
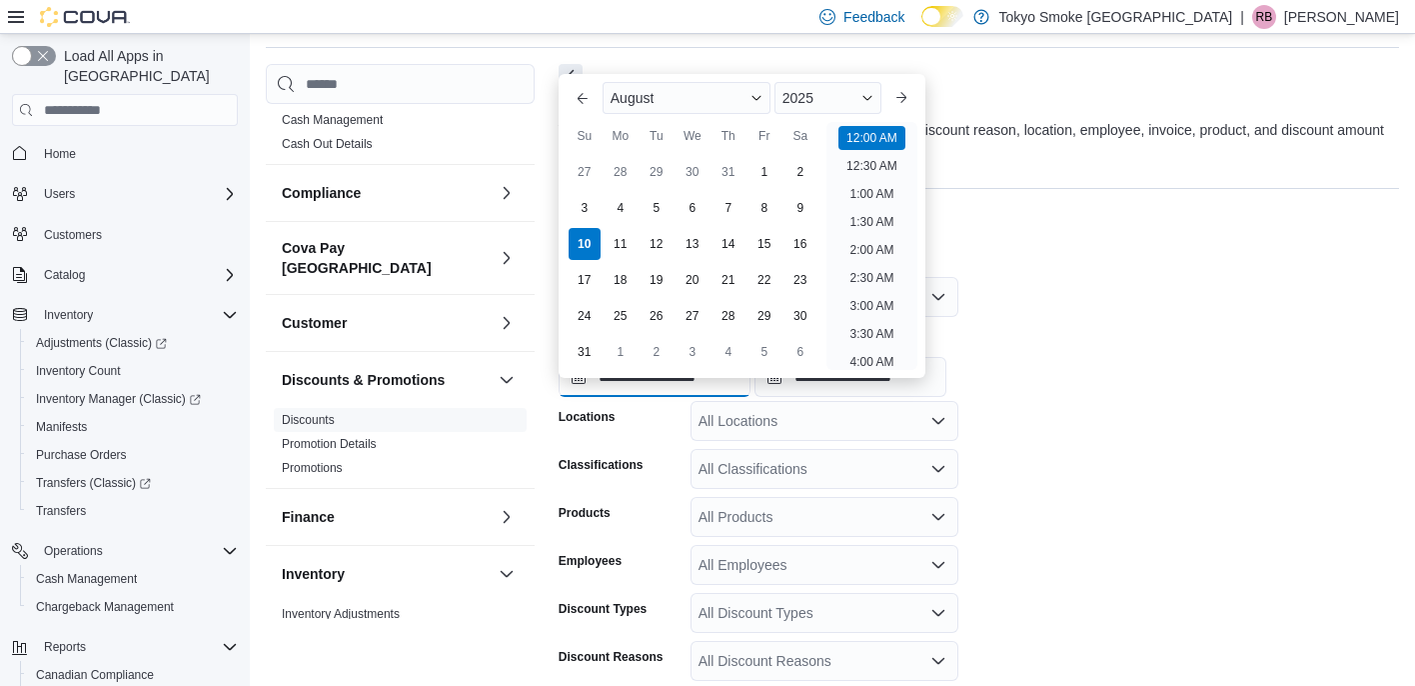
click at [579, 397] on input "**********" at bounding box center [655, 377] width 192 height 40
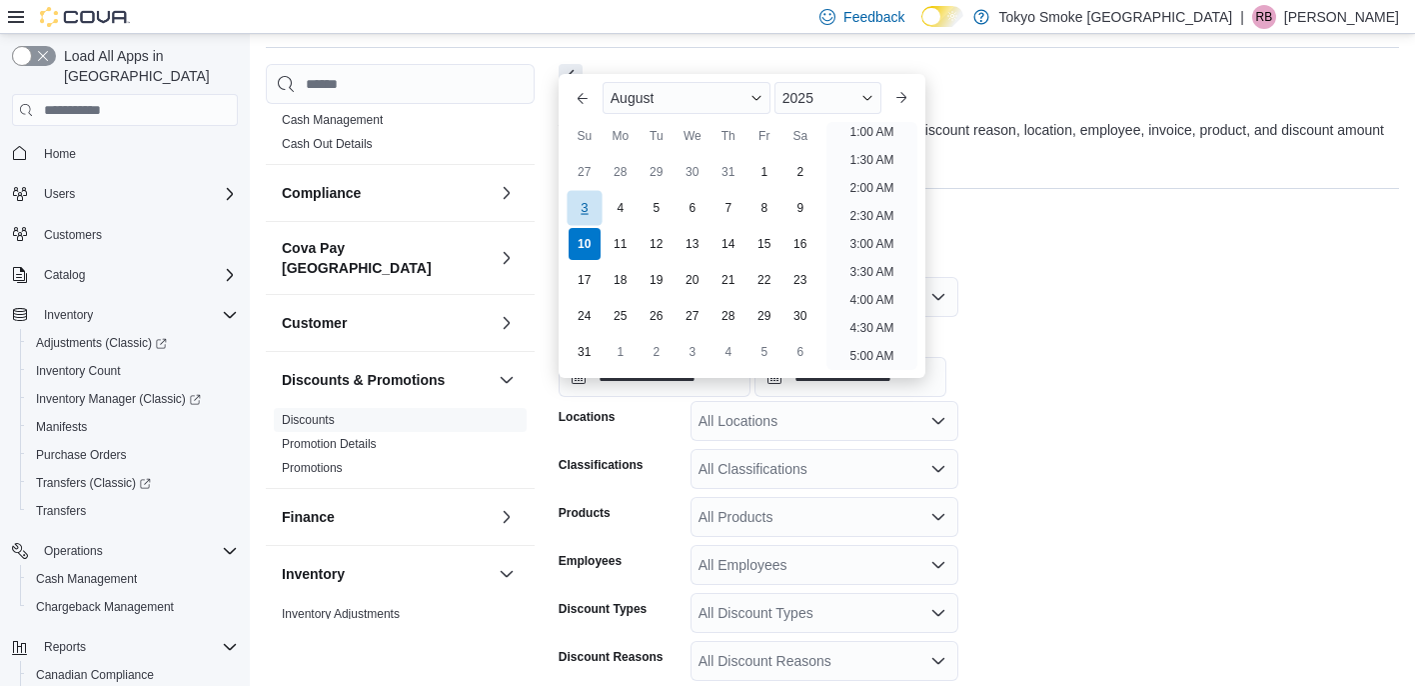
click at [580, 207] on div "3" at bounding box center [584, 208] width 35 height 35
type input "**********"
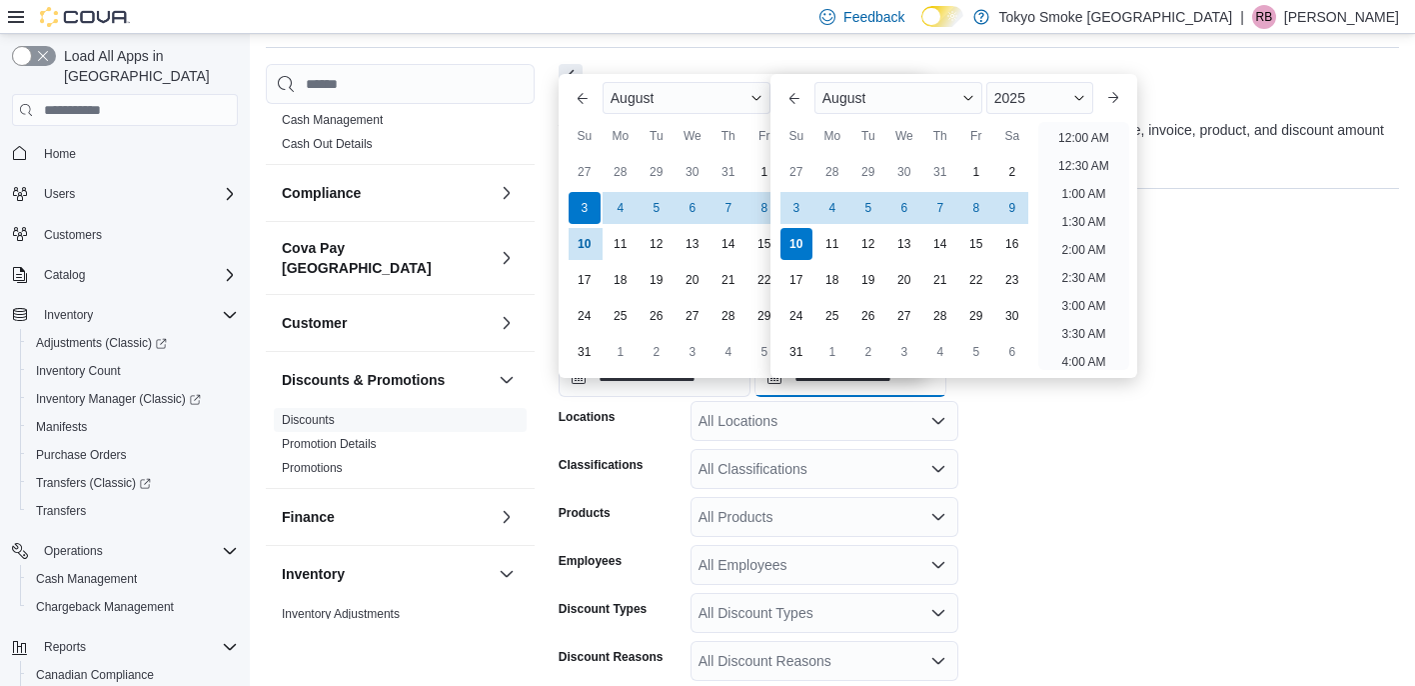
click at [700, 397] on input "**********" at bounding box center [851, 377] width 192 height 40
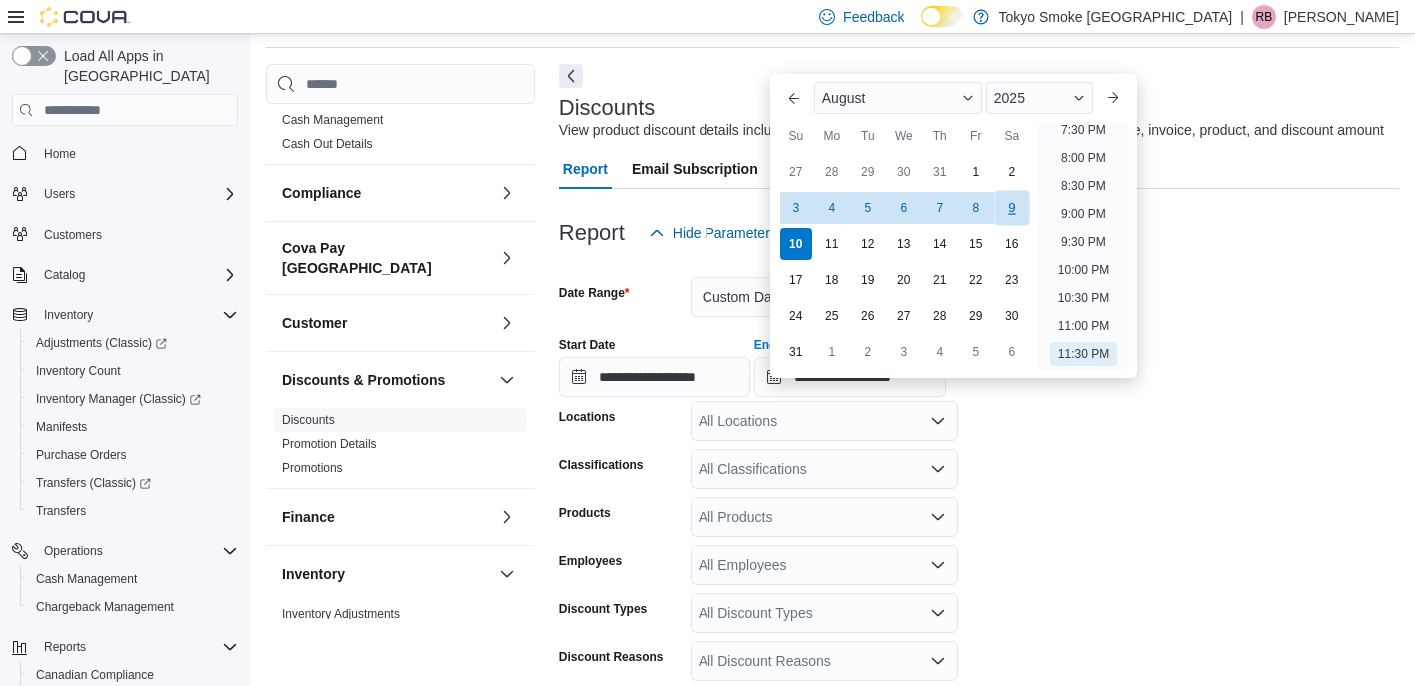
click at [700, 216] on div "9" at bounding box center [1012, 208] width 35 height 35
type input "**********"
click at [700, 424] on icon "Open list of options" at bounding box center [939, 421] width 12 height 6
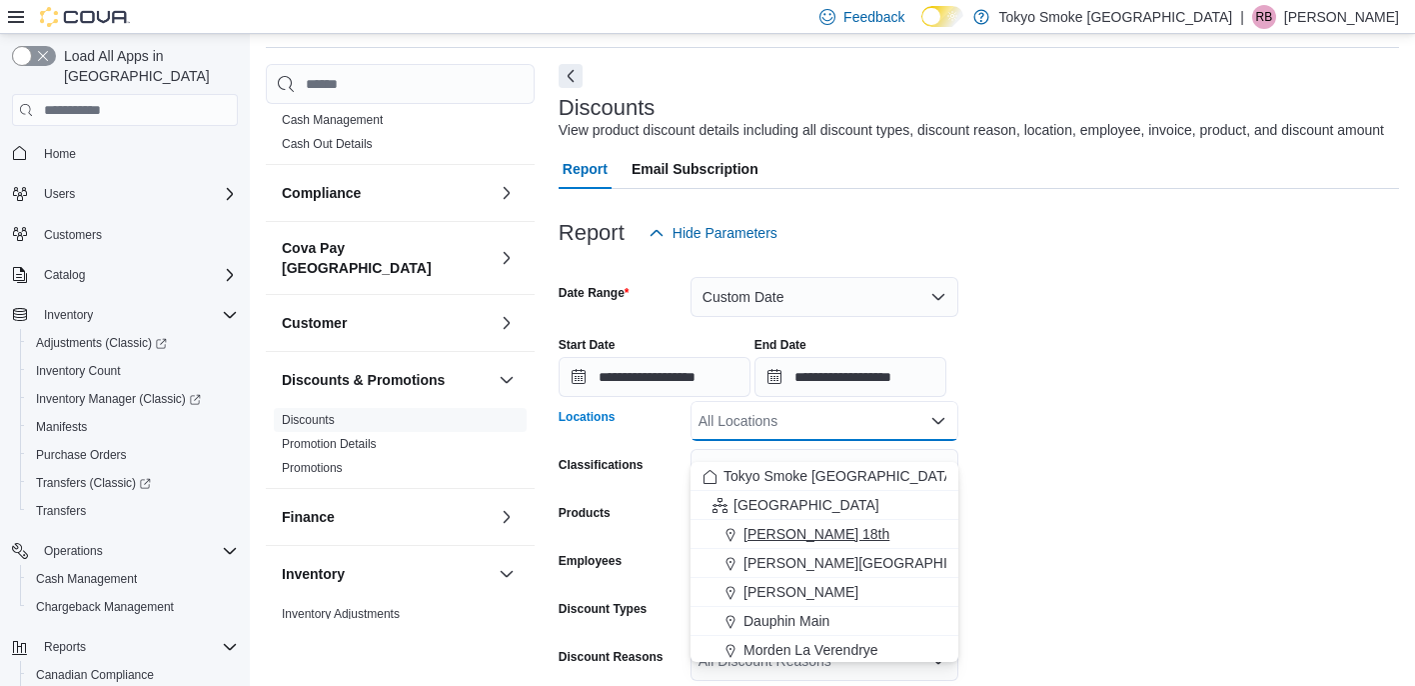
click at [700, 526] on div "[PERSON_NAME] 18th" at bounding box center [825, 534] width 244 height 20
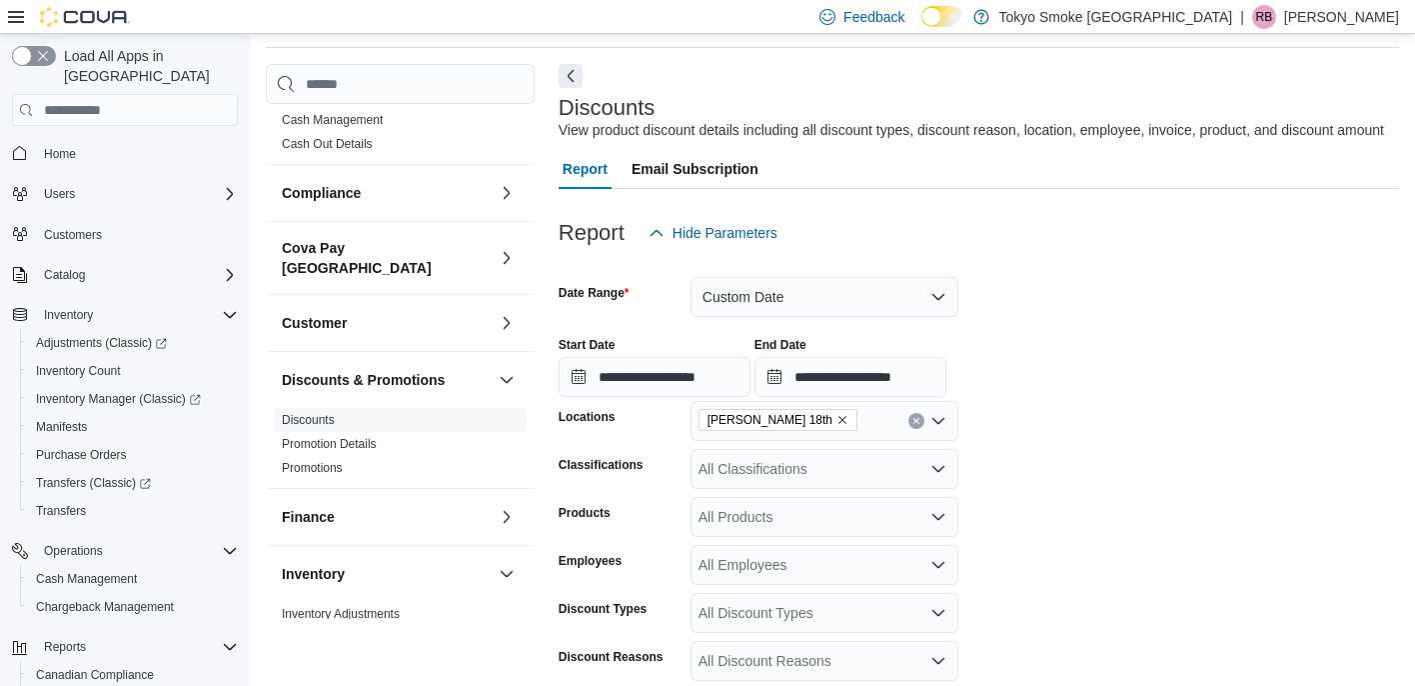
click at [700, 518] on form "**********" at bounding box center [979, 567] width 841 height 628
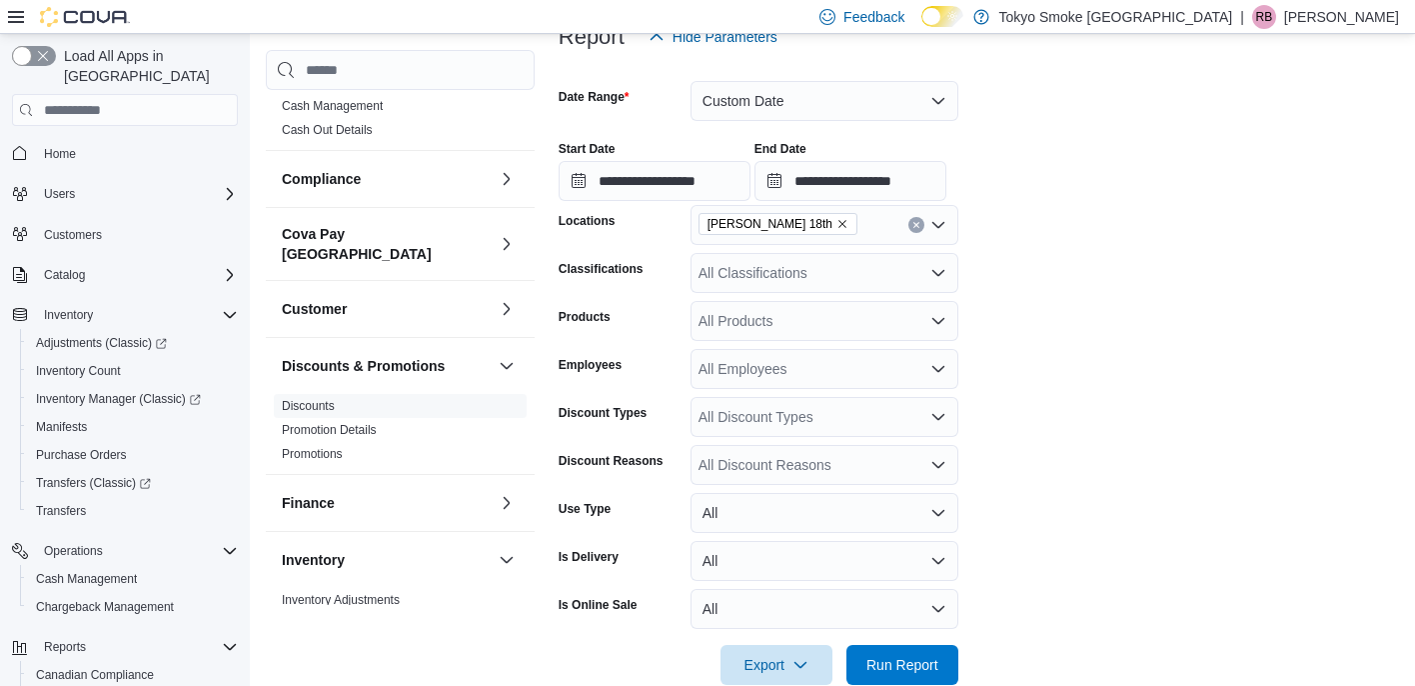
scroll to position [291, 0]
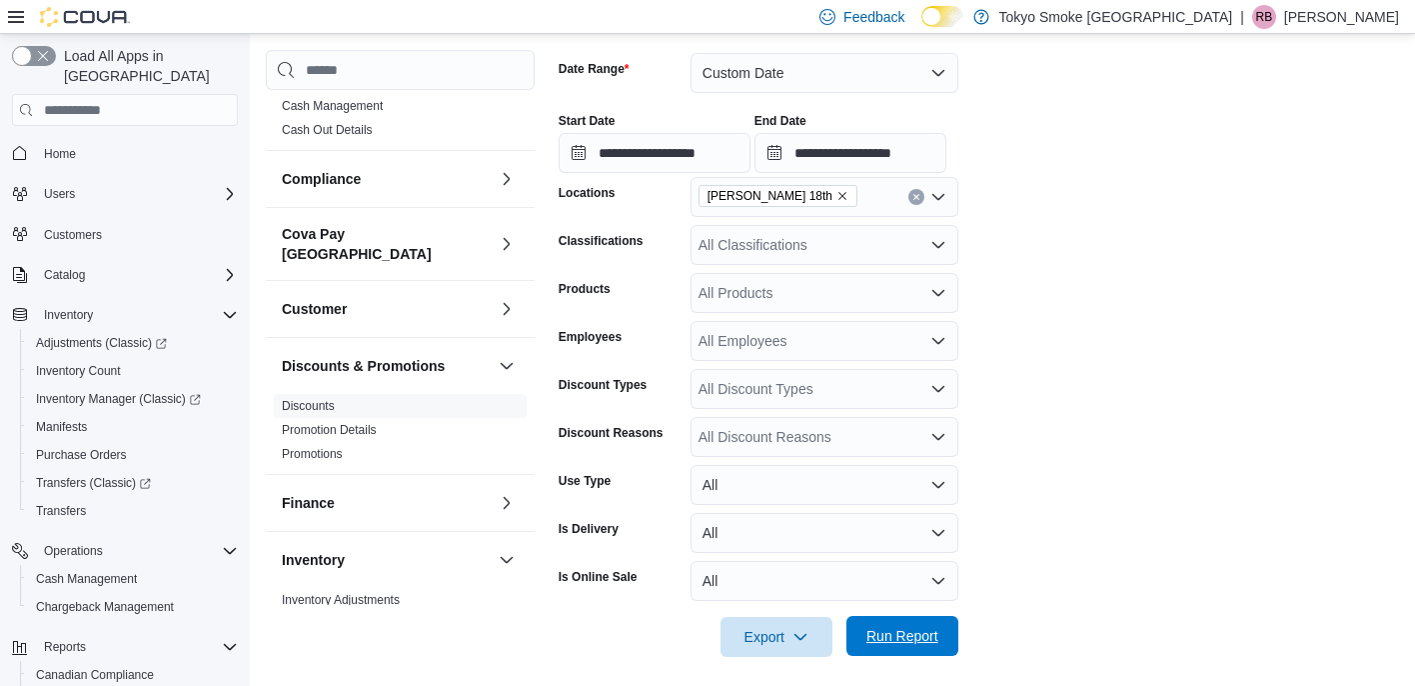
click at [700, 646] on span "Run Report" at bounding box center [903, 636] width 72 height 20
click at [700, 656] on span "Export" at bounding box center [777, 636] width 88 height 40
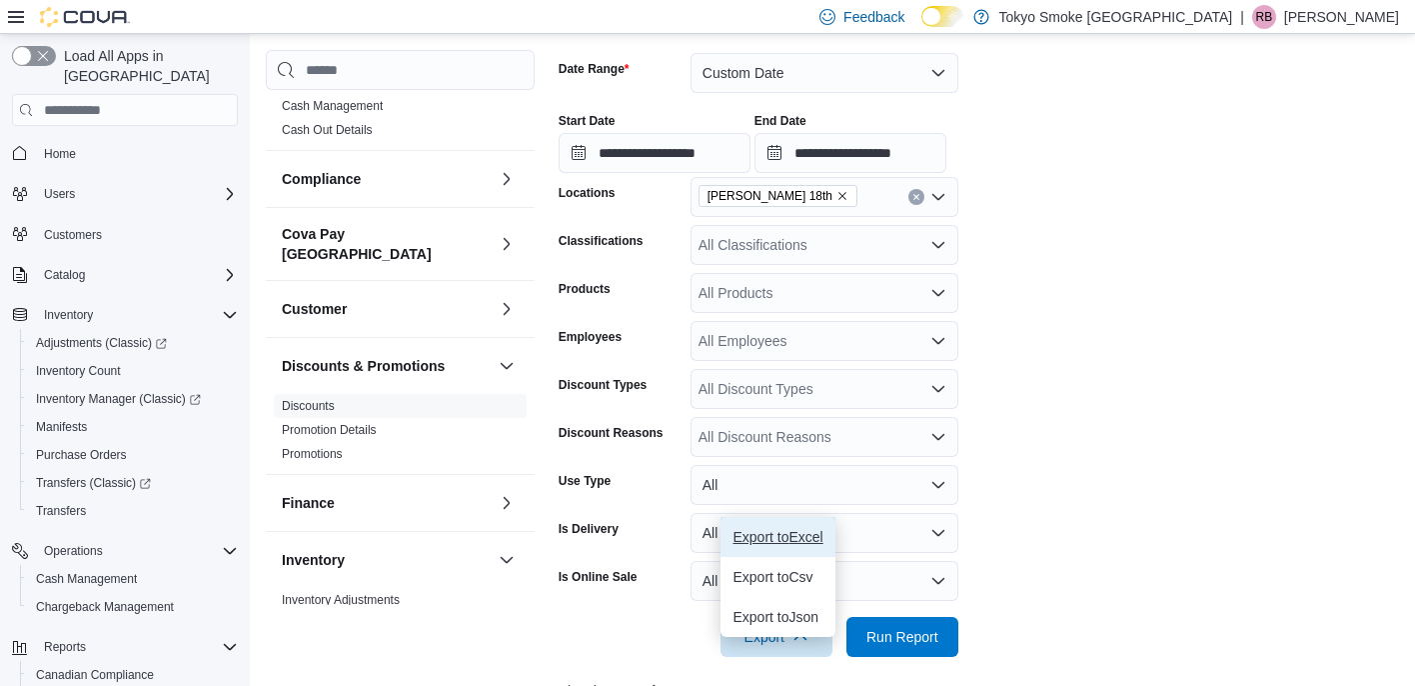
click at [700, 540] on span "Export to Excel" at bounding box center [778, 537] width 90 height 16
